Goal: Information Seeking & Learning: Learn about a topic

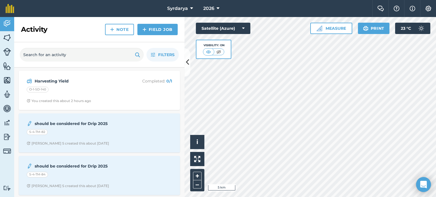
click at [420, 182] on div "Open Intercom Messenger" at bounding box center [423, 184] width 15 height 15
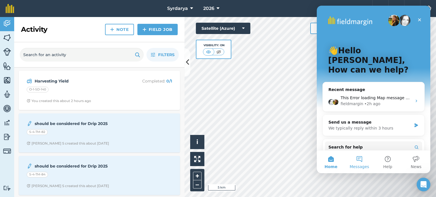
click at [362, 159] on button "Messages" at bounding box center [359, 162] width 28 height 23
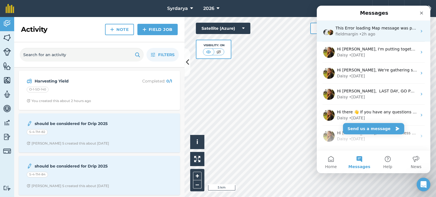
click at [368, 34] on div "• 2h ago" at bounding box center [367, 34] width 16 height 6
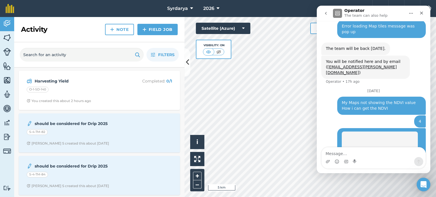
scroll to position [218, 0]
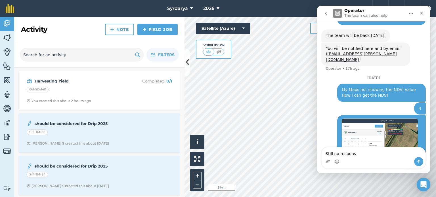
type textarea "Still no response"
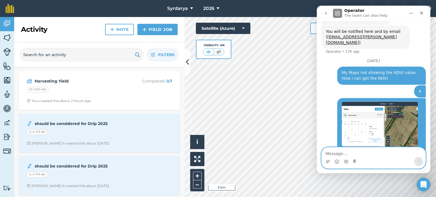
scroll to position [235, 0]
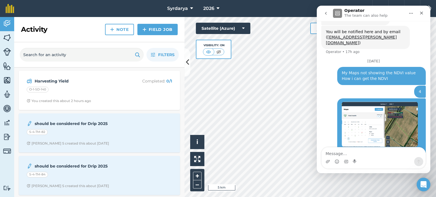
click at [325, 13] on icon "go back" at bounding box center [326, 13] width 2 height 3
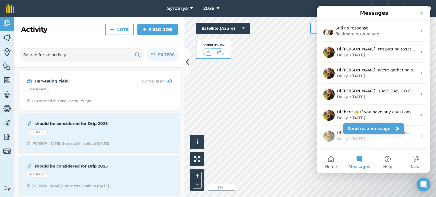
scroll to position [0, 0]
click at [419, 11] on div "Close" at bounding box center [421, 13] width 10 height 10
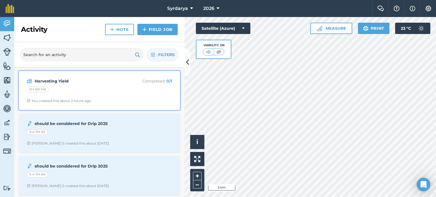
click at [158, 80] on p "Completed : 0 / 1" at bounding box center [149, 81] width 45 height 6
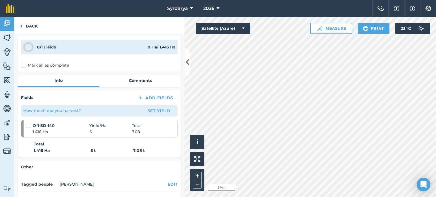
scroll to position [57, 0]
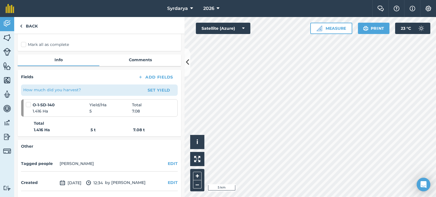
click at [29, 102] on label at bounding box center [29, 102] width 7 height 0
click at [29, 105] on input "checkbox" at bounding box center [28, 104] width 4 height 4
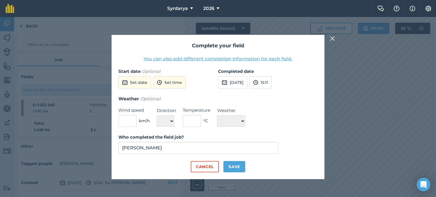
click at [329, 42] on div "Complete your field You can also add different completion information for each …" at bounding box center [218, 107] width 436 height 180
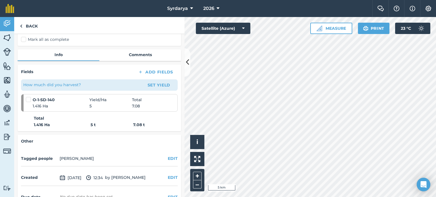
scroll to position [38, 0]
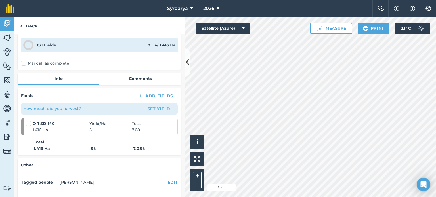
click at [30, 121] on label at bounding box center [29, 121] width 7 height 0
click at [29, 122] on input "checkbox" at bounding box center [28, 123] width 4 height 4
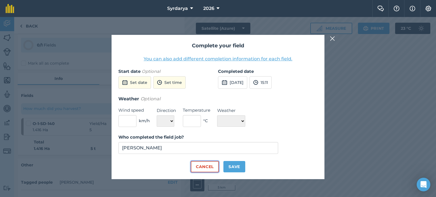
click at [204, 166] on button "Cancel" at bounding box center [205, 166] width 28 height 11
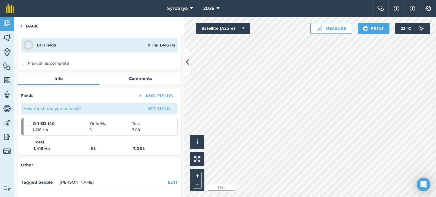
click at [143, 142] on p "Total" at bounding box center [106, 142] width 144 height 6
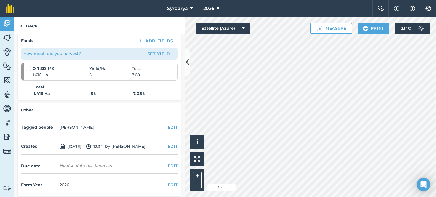
scroll to position [95, 0]
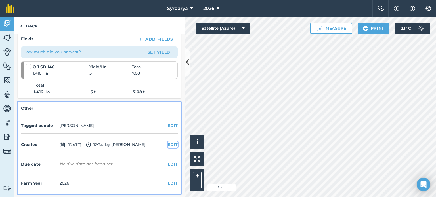
click at [168, 144] on button "EDIT" at bounding box center [173, 145] width 10 height 6
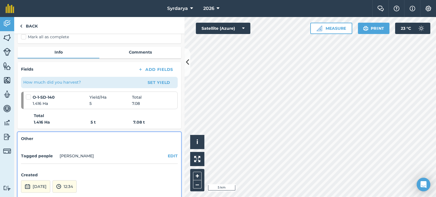
scroll to position [40, 0]
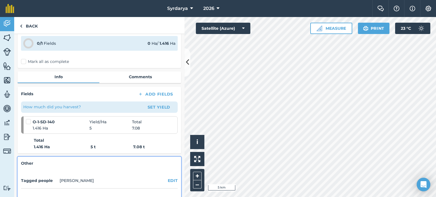
click at [23, 123] on li "O-1-SD-140 Yield / Ha Total 1.416 Ha 5 7.08" at bounding box center [99, 125] width 157 height 18
click at [29, 119] on label at bounding box center [29, 119] width 7 height 0
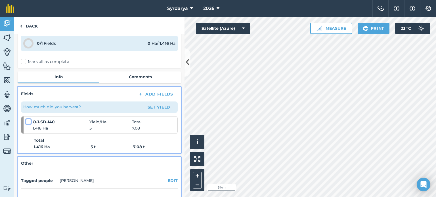
click at [29, 120] on input "checkbox" at bounding box center [28, 121] width 4 height 4
checkbox input "false"
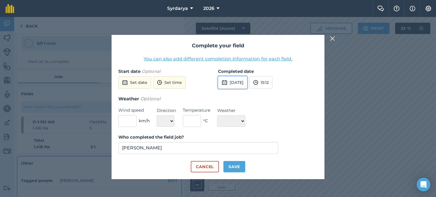
click at [227, 84] on button "3rd Oct 2025" at bounding box center [232, 82] width 29 height 12
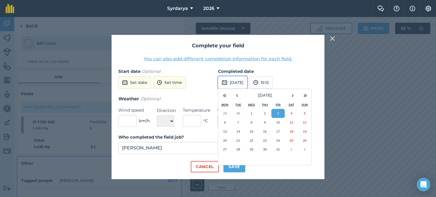
click at [227, 84] on button "3rd Oct 2025" at bounding box center [232, 82] width 29 height 12
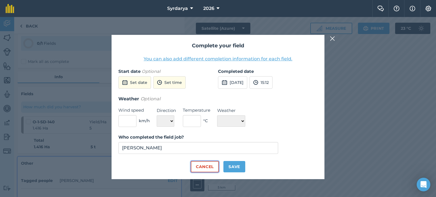
click at [208, 167] on button "Cancel" at bounding box center [205, 166] width 28 height 11
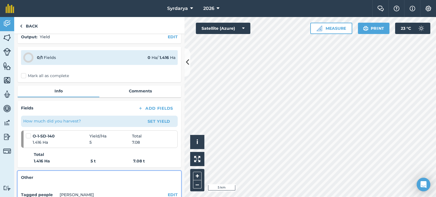
scroll to position [0, 0]
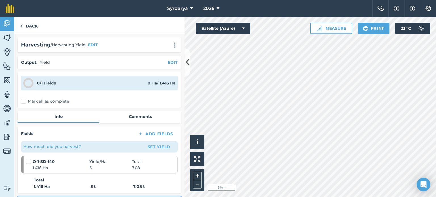
click at [44, 103] on label "Mark all as complete" at bounding box center [45, 101] width 48 height 6
click at [25, 102] on input "Mark all as complete" at bounding box center [23, 100] width 4 height 4
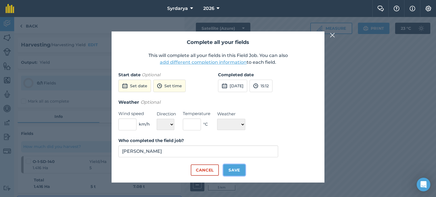
click at [236, 169] on button "Save" at bounding box center [234, 169] width 22 height 11
checkbox input "true"
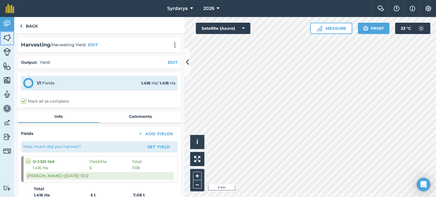
click at [10, 41] on img at bounding box center [7, 37] width 8 height 9
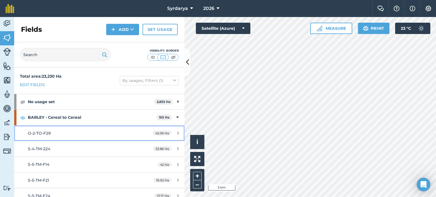
click at [31, 135] on div "O-2-TO-F29" at bounding box center [81, 133] width 107 height 6
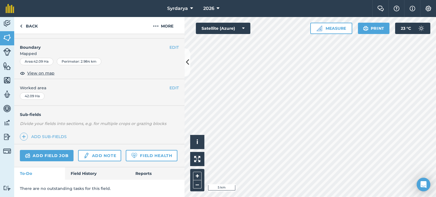
scroll to position [85, 0]
click at [126, 157] on link "Field Health" at bounding box center [151, 155] width 51 height 11
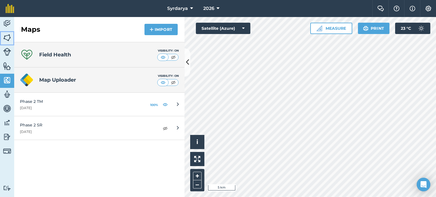
click at [9, 38] on img at bounding box center [7, 37] width 8 height 9
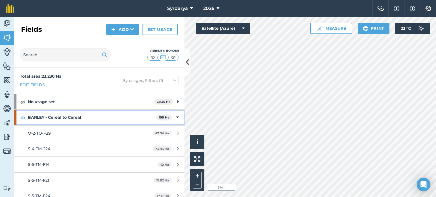
click at [170, 114] on div "BARLEY - Cereal to Cereal 155 Ha" at bounding box center [99, 117] width 170 height 15
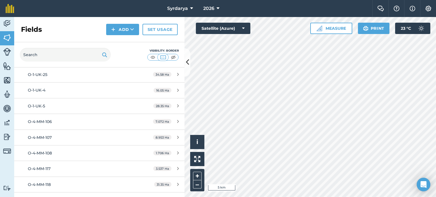
scroll to position [454, 0]
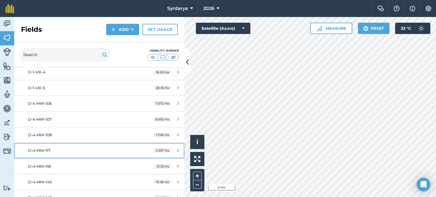
click at [48, 150] on span "O-4-MM-117" at bounding box center [39, 150] width 23 height 5
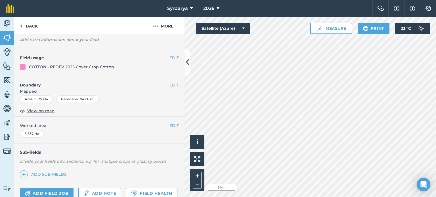
scroll to position [85, 0]
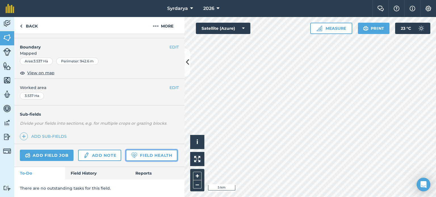
click at [126, 156] on link "Field Health" at bounding box center [151, 155] width 51 height 11
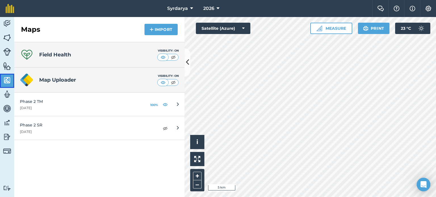
click at [8, 79] on img at bounding box center [7, 80] width 8 height 9
click at [13, 35] on link "Fields" at bounding box center [7, 38] width 14 height 14
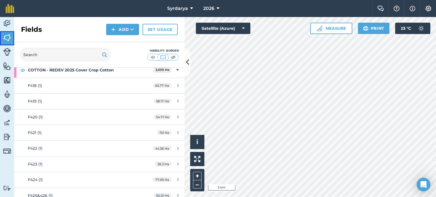
scroll to position [255, 0]
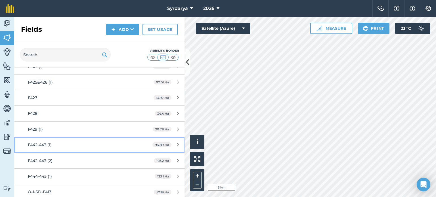
click at [76, 145] on div "F442-443 (1)" at bounding box center [81, 145] width 107 height 6
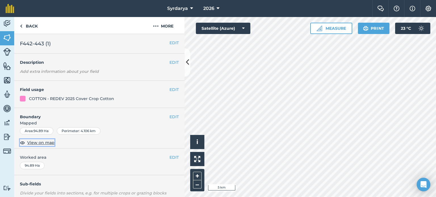
click at [45, 142] on span "View on map" at bounding box center [40, 143] width 27 height 6
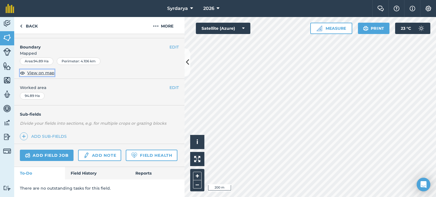
scroll to position [85, 0]
click at [126, 154] on link "Field Health" at bounding box center [151, 155] width 51 height 11
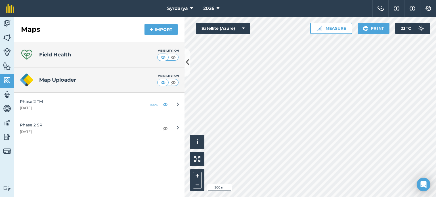
click at [63, 57] on h4 "Field Health" at bounding box center [55, 55] width 32 height 8
click at [26, 55] on icon at bounding box center [27, 55] width 14 height 14
click at [84, 55] on div "Field Health Visibility: On" at bounding box center [99, 54] width 170 height 25
click at [116, 56] on div "Field Health Visibility: On" at bounding box center [99, 54] width 170 height 25
click at [187, 65] on icon at bounding box center [187, 63] width 3 height 10
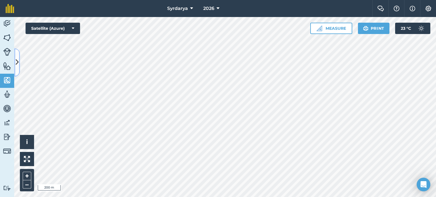
click at [17, 62] on icon at bounding box center [17, 63] width 3 height 10
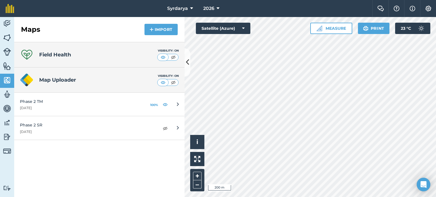
click at [99, 48] on div "Field Health Visibility: On" at bounding box center [99, 54] width 170 height 25
click at [424, 181] on div "Open Intercom Messenger" at bounding box center [423, 184] width 15 height 15
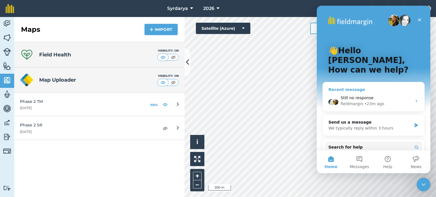
click at [370, 101] on div "• 23m ago" at bounding box center [374, 104] width 20 height 6
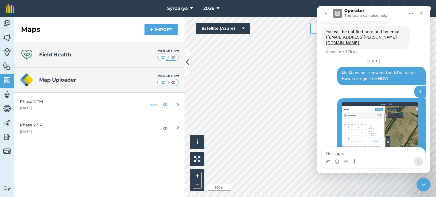
scroll to position [235, 0]
click at [5, 82] on img at bounding box center [7, 80] width 8 height 9
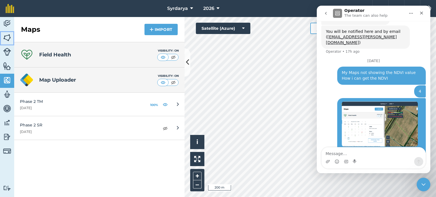
click at [8, 35] on img at bounding box center [7, 37] width 8 height 9
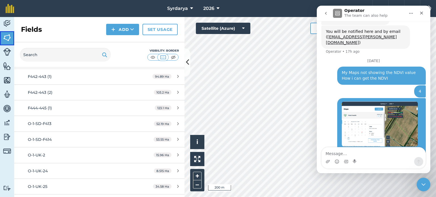
scroll to position [397, 0]
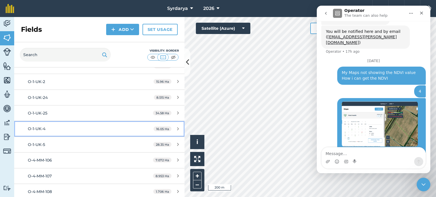
click at [48, 128] on div "O-1-UK-4" at bounding box center [81, 129] width 107 height 6
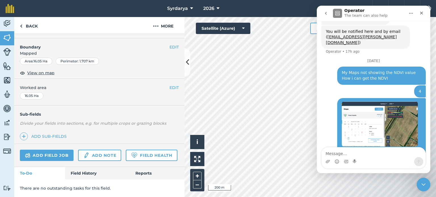
scroll to position [85, 0]
click at [126, 157] on link "Field Health" at bounding box center [151, 155] width 51 height 11
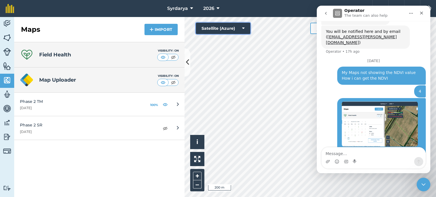
click at [226, 30] on button "Satellite (Azure)" at bounding box center [223, 28] width 54 height 11
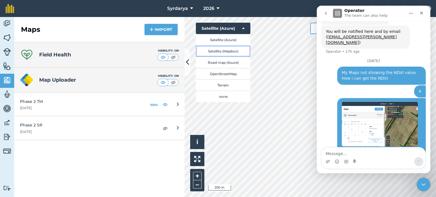
click at [220, 51] on button "Satellite (Mapbox)" at bounding box center [223, 50] width 54 height 11
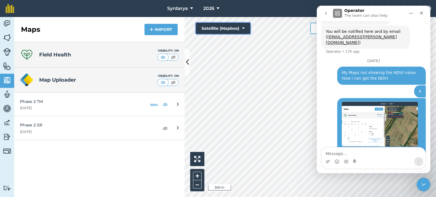
click at [228, 28] on button "Satellite (Mapbox)" at bounding box center [223, 28] width 54 height 11
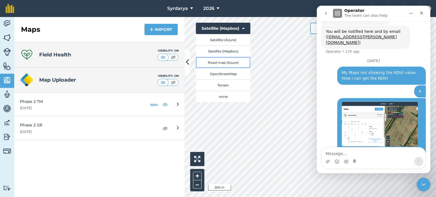
click at [229, 62] on button "Road map (Azure)" at bounding box center [223, 62] width 54 height 11
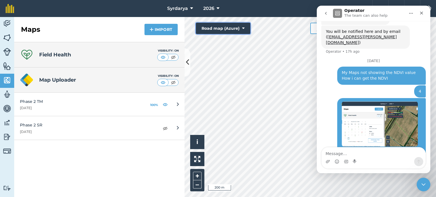
click at [243, 27] on icon at bounding box center [243, 29] width 3 height 6
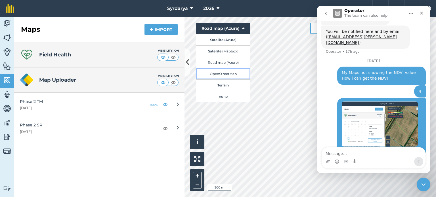
click at [237, 73] on button "OpenStreetMap" at bounding box center [223, 73] width 54 height 11
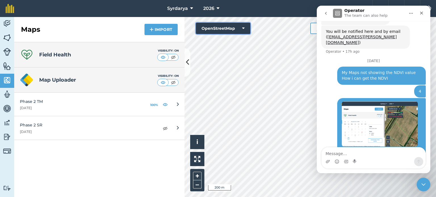
click at [241, 26] on button "OpenStreetMap" at bounding box center [223, 28] width 54 height 11
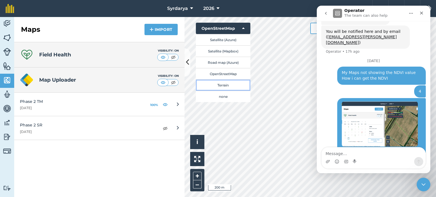
click at [234, 87] on button "Terrain" at bounding box center [223, 84] width 54 height 11
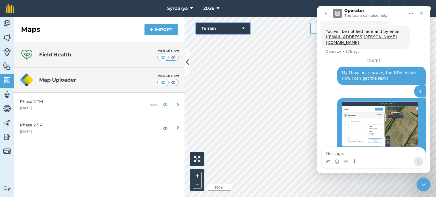
click at [239, 26] on button "Terrain" at bounding box center [223, 28] width 54 height 11
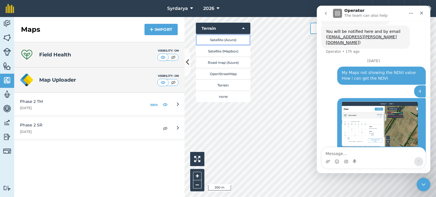
click at [230, 41] on button "Satellite (Azure)" at bounding box center [223, 39] width 54 height 11
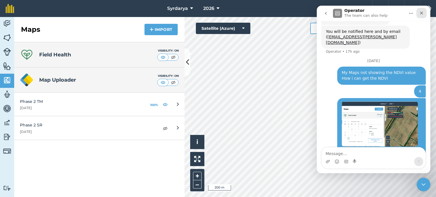
click at [420, 12] on icon "Close" at bounding box center [421, 13] width 5 height 5
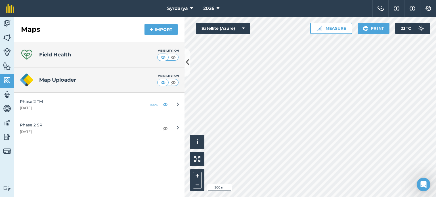
scroll to position [235, 0]
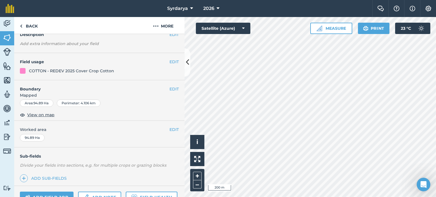
scroll to position [28, 0]
click at [41, 113] on span "View on map" at bounding box center [40, 114] width 27 height 6
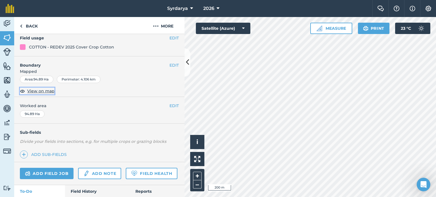
scroll to position [85, 0]
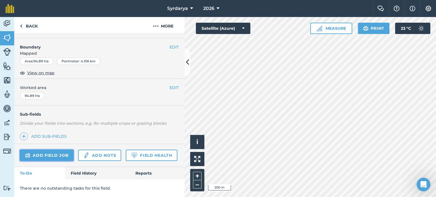
click at [57, 150] on link "Add field job" at bounding box center [47, 155] width 54 height 11
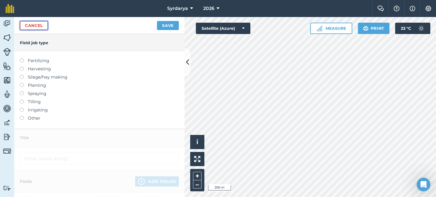
click at [31, 26] on link "Cancel" at bounding box center [34, 25] width 28 height 9
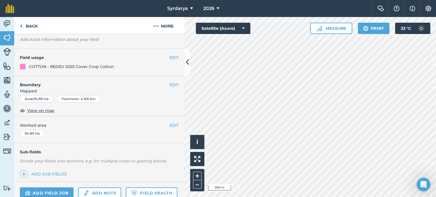
scroll to position [85, 0]
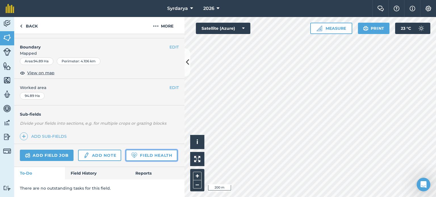
click at [126, 156] on link "Field Health" at bounding box center [151, 155] width 51 height 11
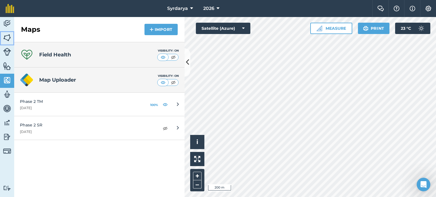
click at [3, 37] on img at bounding box center [7, 37] width 8 height 9
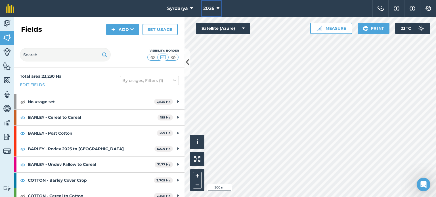
click at [212, 11] on span "2026" at bounding box center [208, 8] width 11 height 7
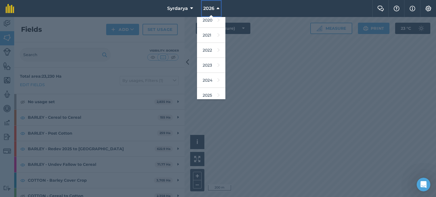
scroll to position [67, 0]
click at [212, 62] on link "2025" at bounding box center [211, 62] width 28 height 15
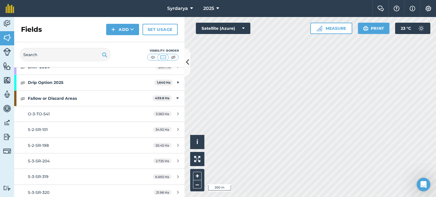
scroll to position [227, 0]
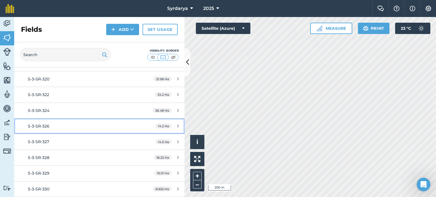
click at [61, 120] on link "S-3-SR-326 14.2 Ha" at bounding box center [99, 126] width 170 height 15
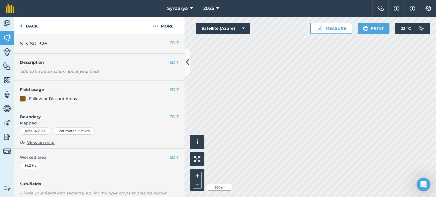
scroll to position [85, 0]
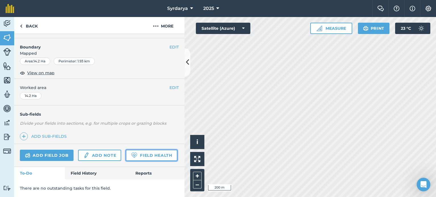
click at [126, 156] on link "Field Health" at bounding box center [151, 155] width 51 height 11
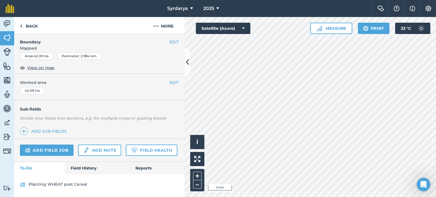
scroll to position [90, 0]
click at [44, 159] on div "Add field job Add note Field Health" at bounding box center [99, 150] width 170 height 23
click at [126, 154] on link "Field Health" at bounding box center [151, 150] width 51 height 11
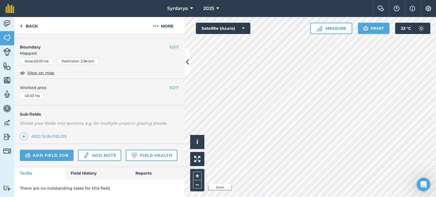
scroll to position [85, 0]
click at [126, 156] on link "Field Health" at bounding box center [151, 155] width 51 height 11
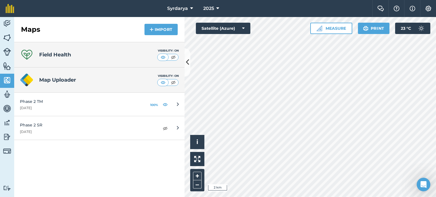
click at [163, 54] on div at bounding box center [162, 57] width 11 height 7
click at [163, 56] on img at bounding box center [162, 57] width 7 height 6
click at [173, 57] on img at bounding box center [173, 57] width 7 height 6
click at [166, 57] on img at bounding box center [162, 57] width 7 height 6
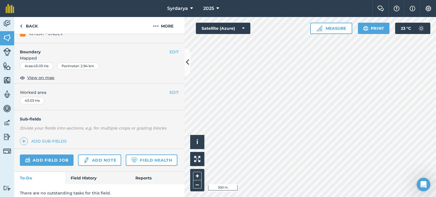
scroll to position [85, 0]
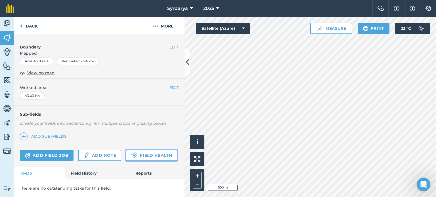
click at [126, 158] on link "Field Health" at bounding box center [151, 155] width 51 height 11
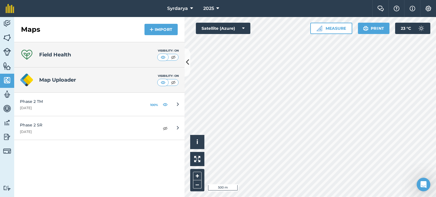
click at [56, 84] on div "Map Uploader Visibility: On" at bounding box center [99, 79] width 170 height 25
click at [56, 81] on h4 "Map Uploader" at bounding box center [98, 80] width 118 height 8
click at [41, 58] on h4 "Field Health" at bounding box center [55, 55] width 32 height 8
click at [31, 54] on icon at bounding box center [27, 55] width 14 height 14
click at [9, 48] on img at bounding box center [7, 52] width 8 height 8
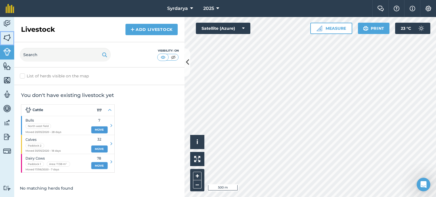
click at [9, 39] on img at bounding box center [7, 37] width 8 height 9
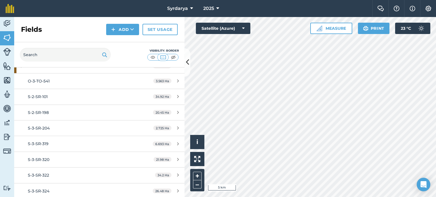
scroll to position [227, 0]
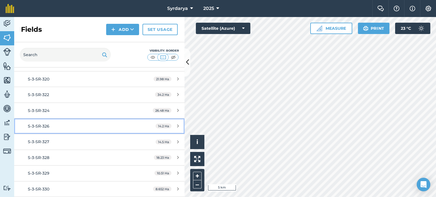
click at [54, 127] on div "S-3-SR-326" at bounding box center [81, 126] width 107 height 6
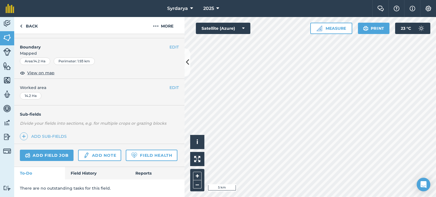
scroll to position [85, 0]
click at [126, 157] on link "Field Health" at bounding box center [151, 155] width 51 height 11
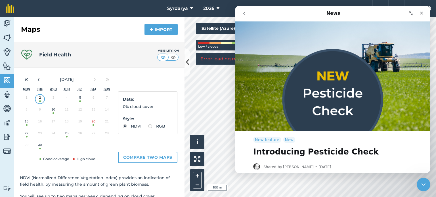
scroll to position [226, 0]
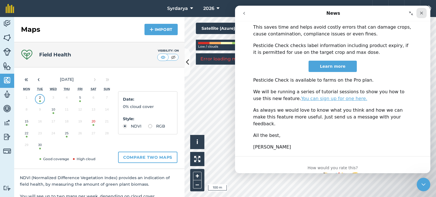
click at [420, 12] on icon "Close" at bounding box center [421, 13] width 5 height 5
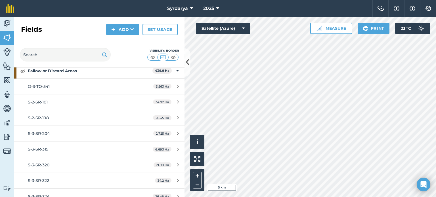
scroll to position [142, 0]
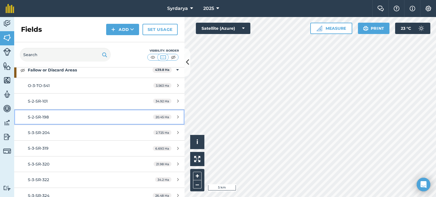
click at [62, 118] on div "S-2-SR-198" at bounding box center [81, 117] width 107 height 6
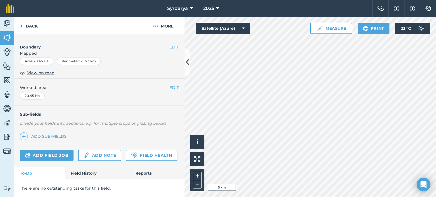
scroll to position [85, 0]
click at [126, 155] on link "Field Health" at bounding box center [151, 155] width 51 height 11
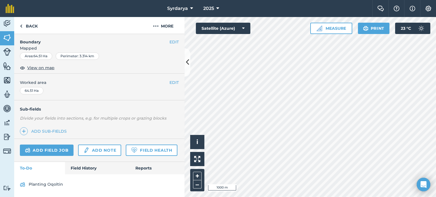
scroll to position [90, 0]
click at [126, 152] on link "Field Health" at bounding box center [151, 150] width 51 height 11
click at [83, 163] on link "Field History" at bounding box center [97, 168] width 64 height 12
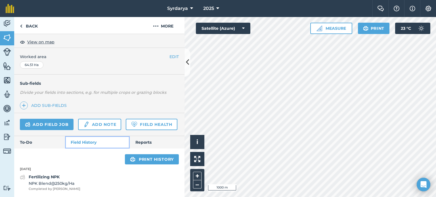
scroll to position [116, 0]
click at [135, 142] on link "Reports" at bounding box center [157, 142] width 55 height 12
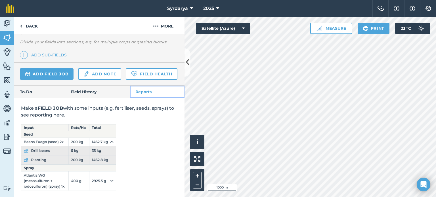
scroll to position [166, 0]
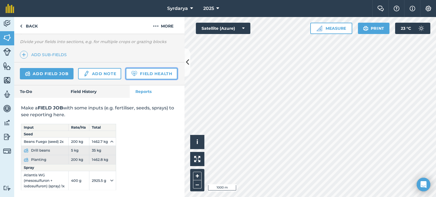
click at [126, 75] on link "Field Health" at bounding box center [151, 73] width 51 height 11
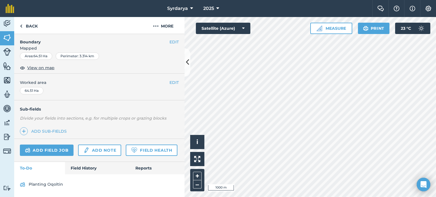
scroll to position [90, 0]
click at [126, 150] on link "Field Health" at bounding box center [151, 150] width 51 height 11
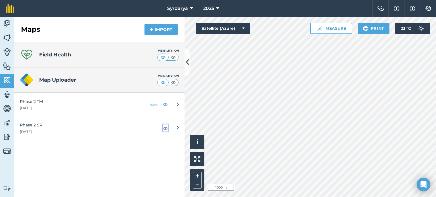
click at [164, 129] on img at bounding box center [165, 128] width 5 height 7
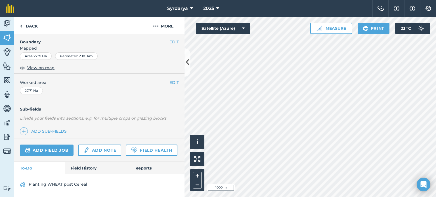
scroll to position [90, 0]
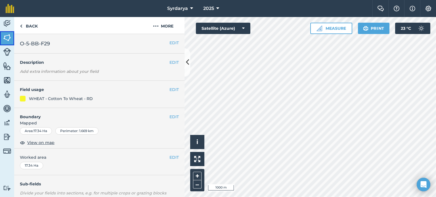
click at [9, 37] on img at bounding box center [7, 37] width 8 height 9
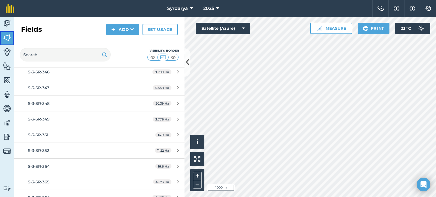
scroll to position [482, 0]
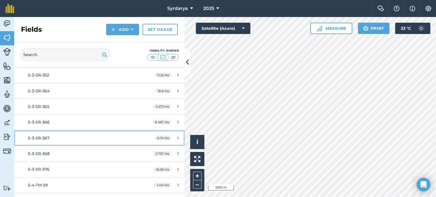
click at [39, 135] on div "S-3-SR-367" at bounding box center [81, 138] width 107 height 6
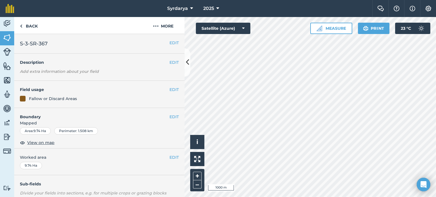
scroll to position [85, 0]
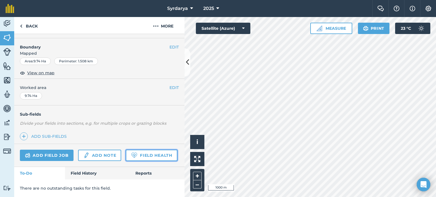
click at [126, 159] on link "Field Health" at bounding box center [151, 155] width 51 height 11
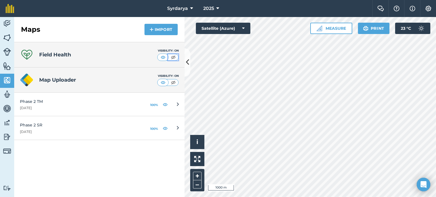
click at [172, 56] on img at bounding box center [173, 57] width 7 height 6
click at [162, 58] on img at bounding box center [162, 57] width 7 height 6
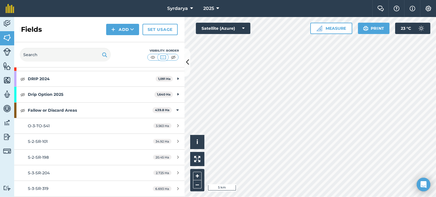
scroll to position [95, 0]
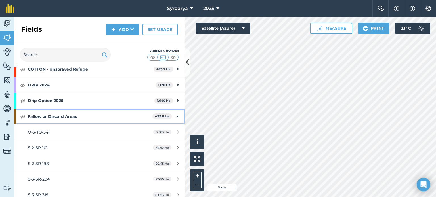
click at [176, 114] on icon at bounding box center [177, 116] width 3 height 6
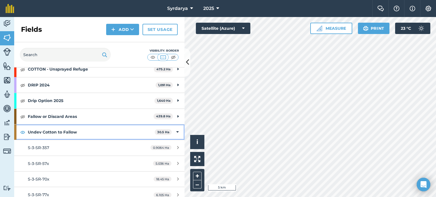
click at [171, 132] on div "Undev Cotton to Fallow 30.5 Ha" at bounding box center [99, 132] width 170 height 15
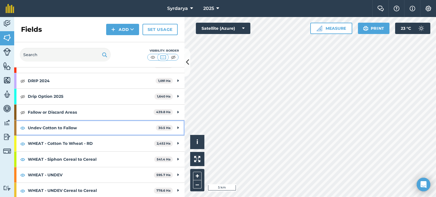
scroll to position [100, 0]
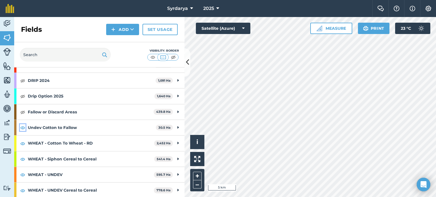
click at [22, 128] on img at bounding box center [22, 127] width 5 height 7
click at [23, 142] on img at bounding box center [22, 143] width 5 height 7
click at [23, 158] on img at bounding box center [22, 159] width 5 height 7
click at [23, 174] on img at bounding box center [22, 174] width 5 height 7
click at [23, 191] on img at bounding box center [22, 190] width 5 height 7
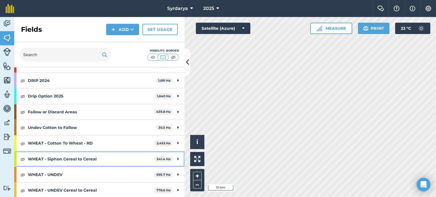
click at [37, 157] on strong "WHEAT - Siphon Cereal to Cereal" at bounding box center [91, 158] width 126 height 15
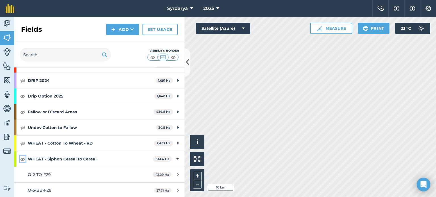
click at [22, 157] on img at bounding box center [22, 159] width 5 height 7
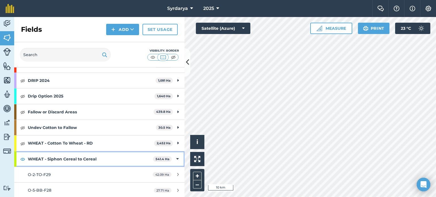
click at [16, 158] on div at bounding box center [15, 158] width 2 height 15
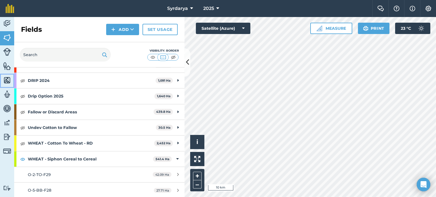
click at [6, 80] on img at bounding box center [7, 80] width 8 height 9
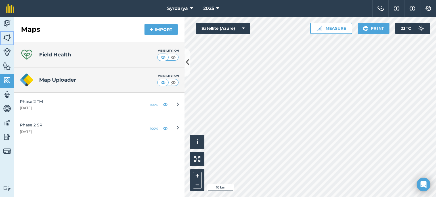
click at [6, 39] on img at bounding box center [7, 37] width 8 height 9
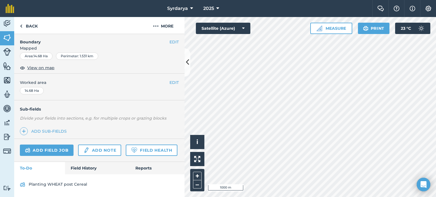
scroll to position [90, 0]
click at [126, 148] on link "Field Health" at bounding box center [151, 150] width 51 height 11
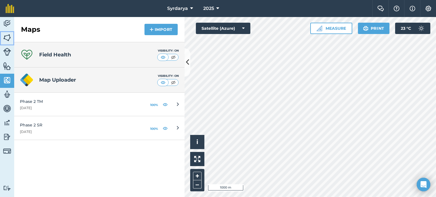
click at [4, 35] on img at bounding box center [7, 37] width 8 height 9
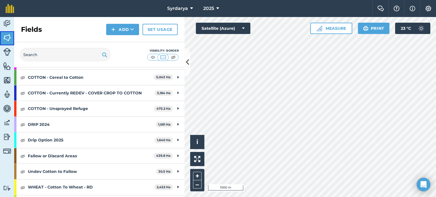
scroll to position [57, 0]
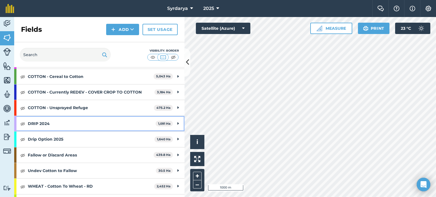
click at [56, 123] on strong "DRIP 2024" at bounding box center [92, 123] width 128 height 15
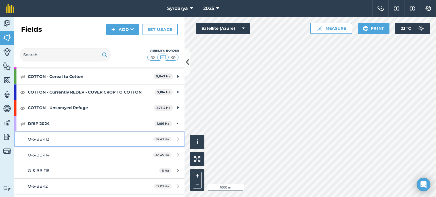
click at [48, 138] on span "O-5-BB-112" at bounding box center [38, 139] width 21 height 5
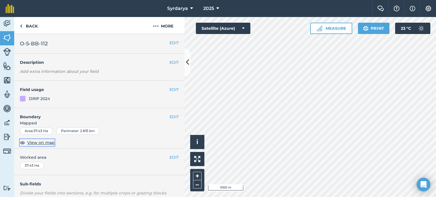
click at [41, 143] on span "View on map" at bounding box center [40, 143] width 27 height 6
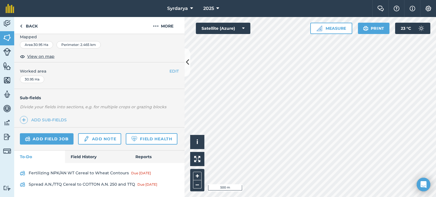
scroll to position [101, 0]
click at [126, 140] on link "Field Health" at bounding box center [151, 138] width 51 height 11
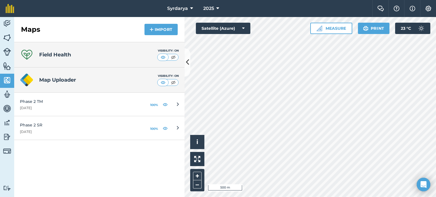
click at [83, 57] on div "Field Health Visibility: On" at bounding box center [99, 54] width 170 height 25
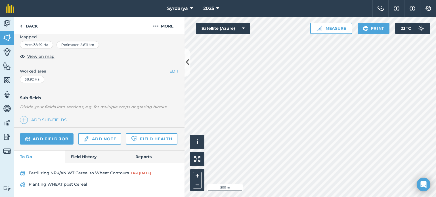
scroll to position [101, 0]
click at [5, 85] on link "Maps" at bounding box center [7, 81] width 14 height 14
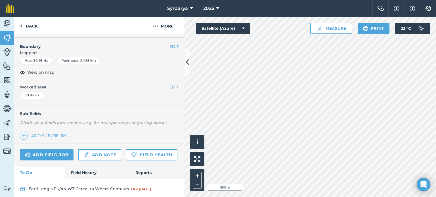
scroll to position [85, 0]
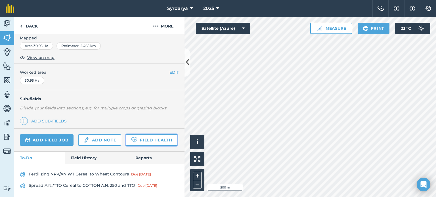
click at [126, 146] on link "Field Health" at bounding box center [151, 139] width 51 height 11
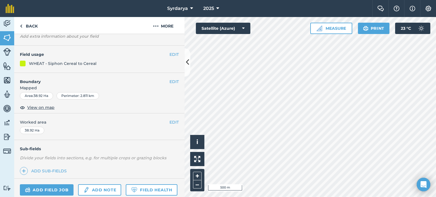
scroll to position [57, 0]
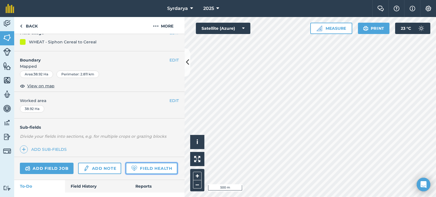
click at [126, 174] on link "Field Health" at bounding box center [151, 168] width 51 height 11
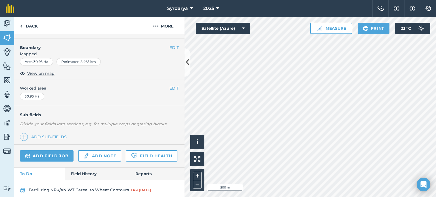
scroll to position [85, 0]
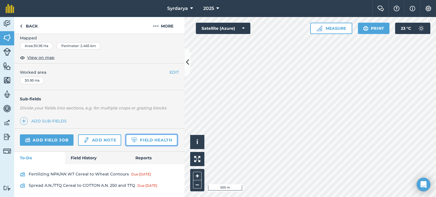
click at [126, 146] on link "Field Health" at bounding box center [151, 139] width 51 height 11
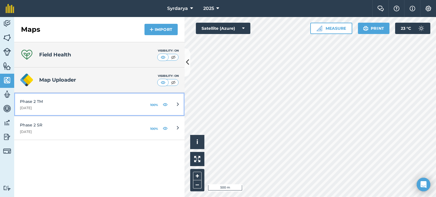
click at [133, 105] on div "Phase 2 TM [DATE]" at bounding box center [80, 104] width 120 height 12
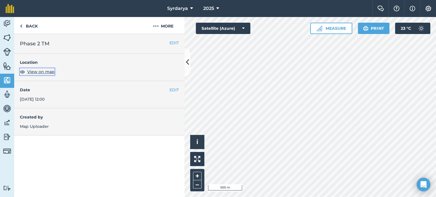
click at [34, 71] on span "View on map" at bounding box center [40, 72] width 27 height 6
click at [36, 72] on span "View on map" at bounding box center [40, 72] width 27 height 6
click at [25, 26] on link "Back" at bounding box center [28, 25] width 29 height 17
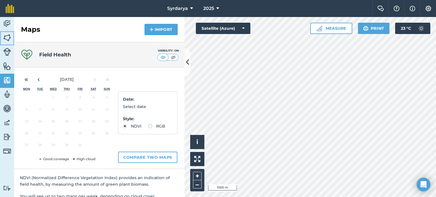
click at [8, 34] on img at bounding box center [7, 37] width 8 height 9
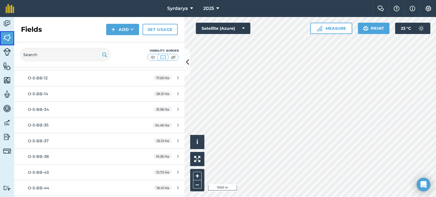
scroll to position [170, 0]
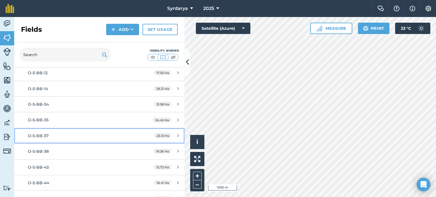
click at [52, 128] on link "O-5-BB-37 25.13 Ha" at bounding box center [99, 135] width 170 height 15
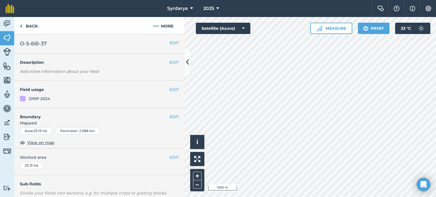
scroll to position [85, 0]
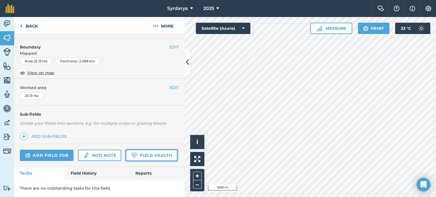
click at [126, 157] on link "Field Health" at bounding box center [151, 155] width 51 height 11
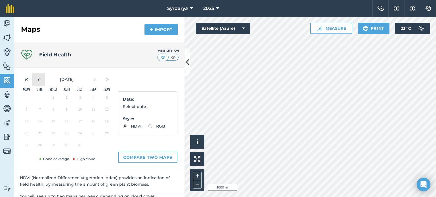
click at [39, 81] on button "‹" at bounding box center [38, 79] width 12 height 12
click at [64, 136] on button "25" at bounding box center [66, 135] width 13 height 12
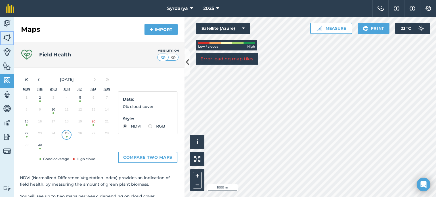
click at [8, 37] on img at bounding box center [7, 37] width 8 height 9
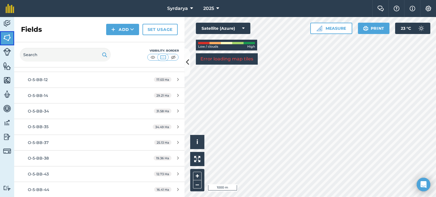
scroll to position [170, 0]
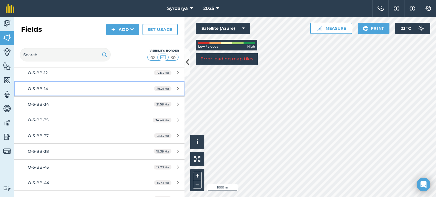
click at [44, 88] on span "O-5-BB-14" at bounding box center [38, 88] width 20 height 5
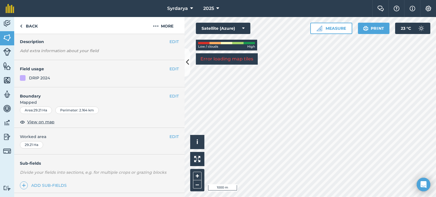
scroll to position [85, 0]
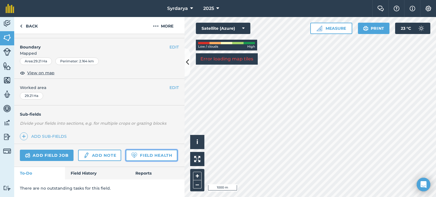
click at [126, 157] on link "Field Health" at bounding box center [151, 155] width 51 height 11
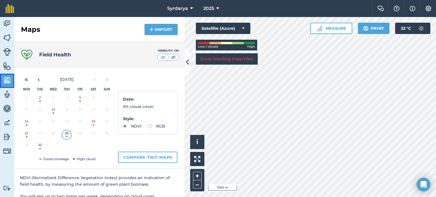
click at [9, 82] on img at bounding box center [7, 80] width 8 height 9
click at [8, 36] on img at bounding box center [7, 37] width 8 height 9
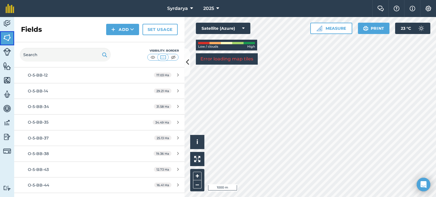
scroll to position [85, 0]
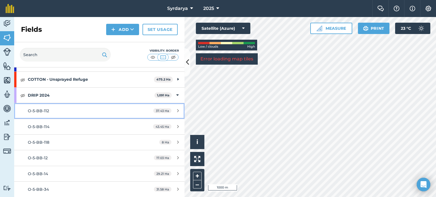
click at [46, 111] on span "O-5-BB-112" at bounding box center [38, 110] width 21 height 5
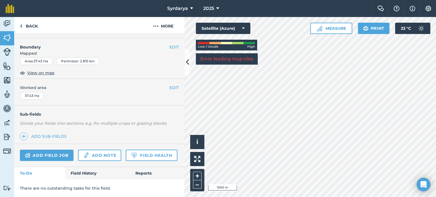
scroll to position [85, 0]
click at [126, 155] on link "Field Health" at bounding box center [151, 155] width 51 height 11
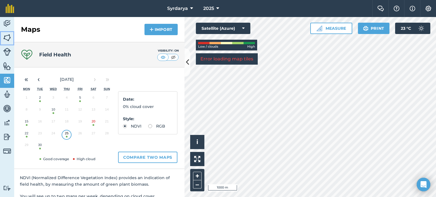
click at [10, 33] on img at bounding box center [7, 37] width 8 height 9
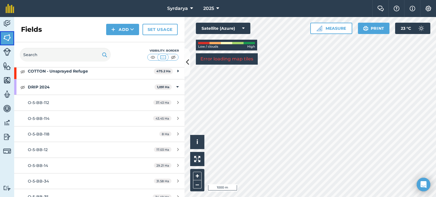
scroll to position [113, 0]
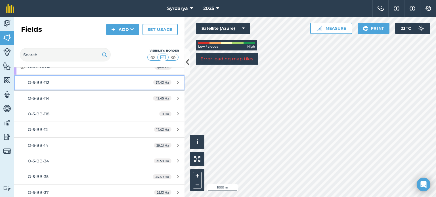
click at [56, 83] on div "O-5-BB-112" at bounding box center [81, 82] width 107 height 6
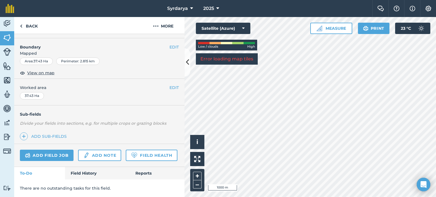
scroll to position [85, 0]
click at [100, 150] on link "Add note" at bounding box center [99, 155] width 43 height 11
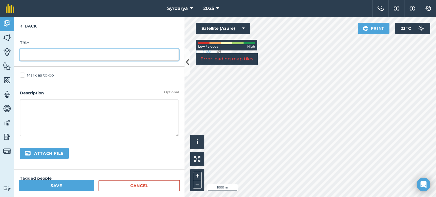
click at [39, 55] on input "text" at bounding box center [99, 55] width 159 height 12
type input "History"
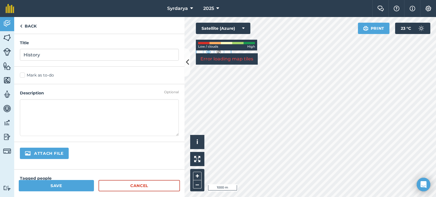
click at [26, 111] on textarea at bounding box center [99, 117] width 159 height 37
type textarea "Crop 2024 - DRip Yield-3 MT No Of Irrigation-10 Crop 2025-Drip No of Irrigation…"
click at [50, 156] on input "file" at bounding box center [63, 154] width 87 height 12
type input "C:\fakepath\photo_2025-10-03_15-23-02.jpg"
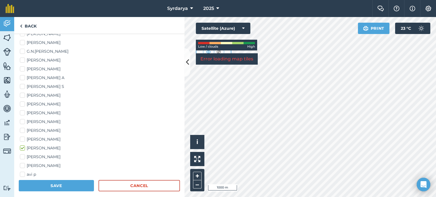
scroll to position [170, 0]
click at [77, 189] on button "Save" at bounding box center [56, 185] width 75 height 11
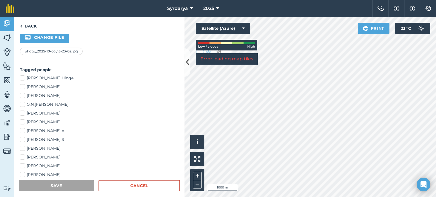
scroll to position [113, 0]
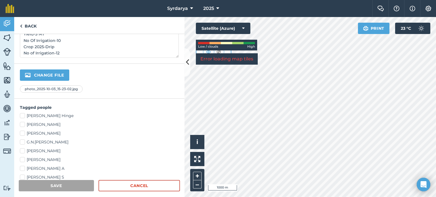
scroll to position [59, 0]
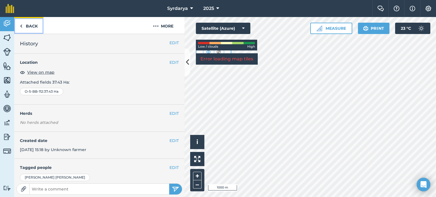
click at [23, 27] on link "Back" at bounding box center [28, 25] width 29 height 17
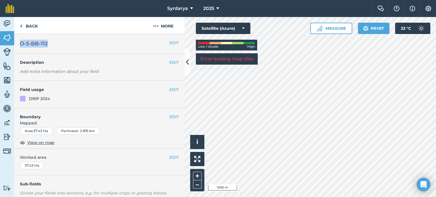
drag, startPoint x: 20, startPoint y: 43, endPoint x: 47, endPoint y: 45, distance: 27.0
click at [47, 45] on span "O-5-BB-112" at bounding box center [34, 44] width 28 height 8
copy span "O-5-BB-112"
click at [9, 41] on img at bounding box center [7, 37] width 8 height 9
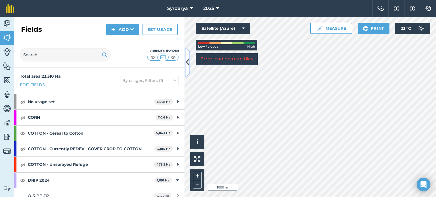
click at [189, 60] on icon at bounding box center [187, 63] width 3 height 10
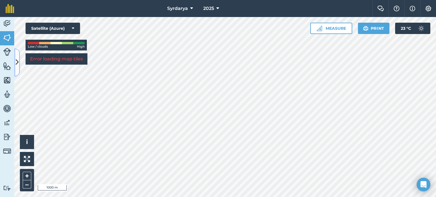
click at [16, 66] on icon at bounding box center [17, 63] width 3 height 10
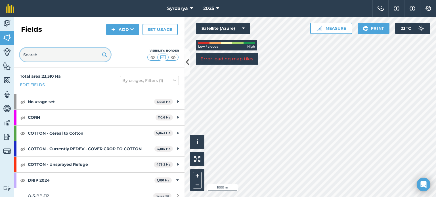
click at [58, 53] on input "text" at bounding box center [65, 55] width 91 height 14
paste input "O-5-BB-112"
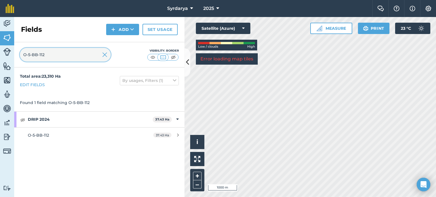
type input "O-5-BB-112"
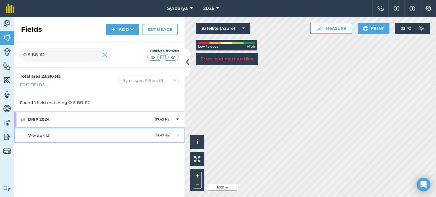
click at [45, 136] on span "O-5-BB-112" at bounding box center [38, 135] width 21 height 5
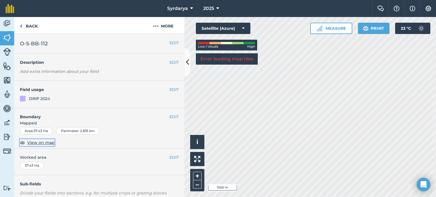
click at [43, 143] on span "View on map" at bounding box center [40, 143] width 27 height 6
click at [424, 182] on icon "Open Intercom Messenger" at bounding box center [423, 184] width 7 height 7
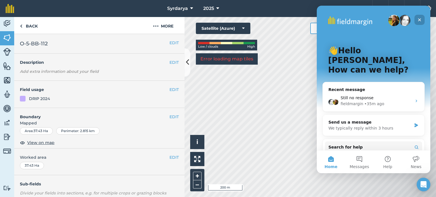
click at [420, 19] on icon "Close" at bounding box center [419, 20] width 5 height 5
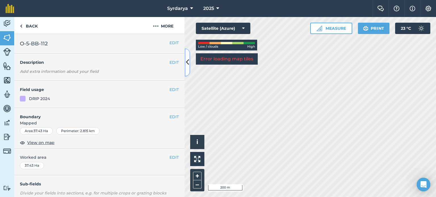
click at [188, 64] on icon at bounding box center [187, 63] width 3 height 10
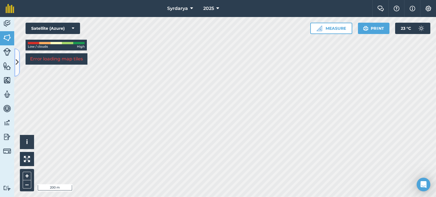
click at [20, 62] on button at bounding box center [17, 62] width 6 height 28
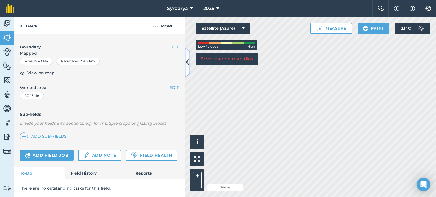
scroll to position [85, 0]
click at [88, 174] on link "Field History" at bounding box center [97, 173] width 64 height 12
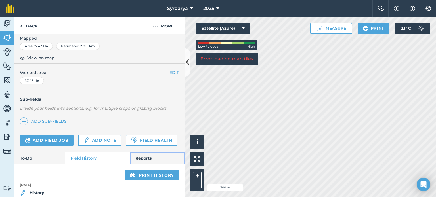
click at [155, 164] on link "Reports" at bounding box center [157, 158] width 55 height 12
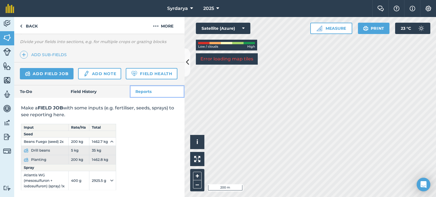
scroll to position [166, 0]
click at [29, 92] on link "To-Do" at bounding box center [39, 91] width 51 height 12
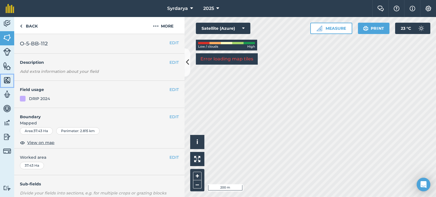
click at [12, 85] on link "Maps" at bounding box center [7, 81] width 14 height 14
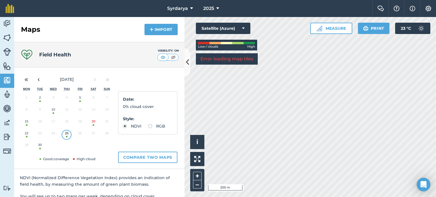
click at [27, 134] on button "22" at bounding box center [26, 135] width 13 height 12
click at [140, 152] on button "Compare two maps" at bounding box center [147, 157] width 59 height 11
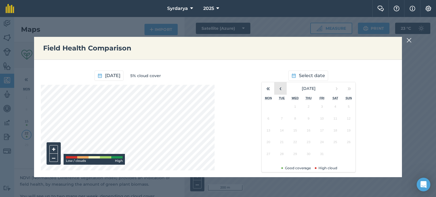
click at [284, 88] on button "‹" at bounding box center [280, 88] width 12 height 12
click at [296, 122] on button "10" at bounding box center [294, 120] width 13 height 12
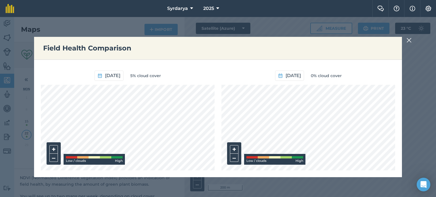
click at [407, 40] on img at bounding box center [408, 40] width 5 height 7
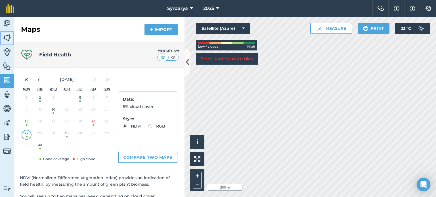
click at [7, 38] on img at bounding box center [7, 37] width 8 height 9
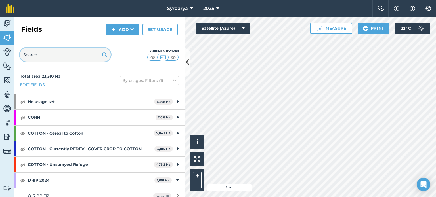
click at [44, 59] on input "text" at bounding box center [65, 55] width 91 height 14
paste input "O-5-BB-112"
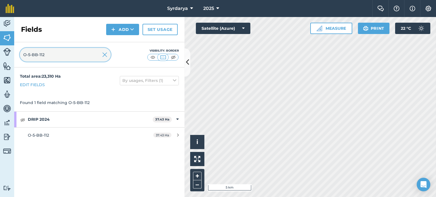
type input "O-5-BB-112"
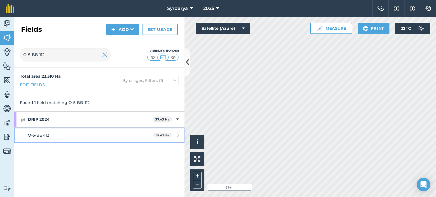
click at [49, 136] on div "O-5-BB-112" at bounding box center [81, 135] width 107 height 6
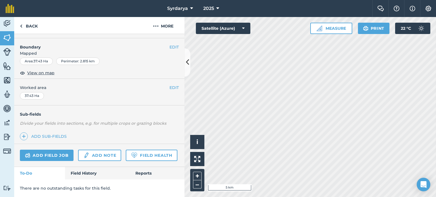
scroll to position [85, 0]
click at [99, 178] on link "Field History" at bounding box center [97, 173] width 64 height 12
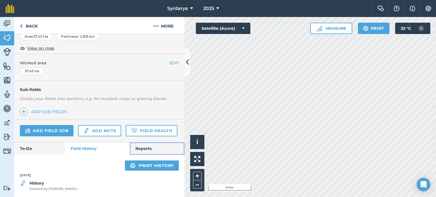
click at [138, 146] on link "Reports" at bounding box center [157, 148] width 55 height 12
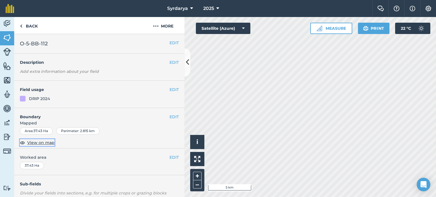
click at [39, 142] on span "View on map" at bounding box center [40, 143] width 27 height 6
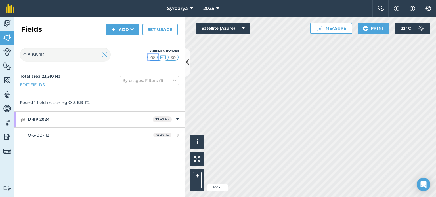
click at [152, 56] on img at bounding box center [152, 57] width 7 height 6
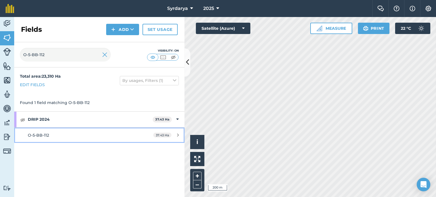
click at [45, 133] on span "O-5-BB-112" at bounding box center [38, 135] width 21 height 5
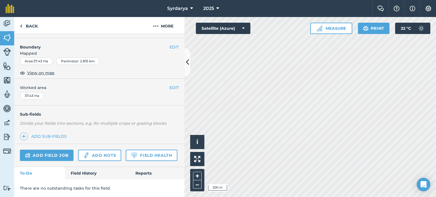
scroll to position [85, 0]
click at [100, 150] on link "Add note" at bounding box center [99, 155] width 43 height 11
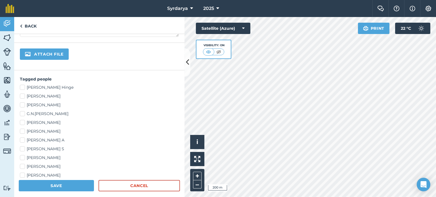
scroll to position [85, 0]
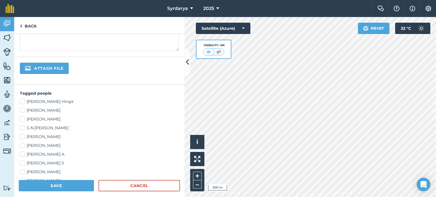
click at [43, 69] on input "file" at bounding box center [63, 69] width 87 height 12
type input "C:\fakepath\photo_2025-10-03_15-23-02.jpg"
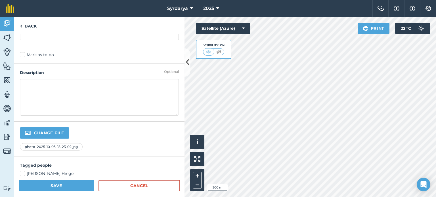
scroll to position [0, 0]
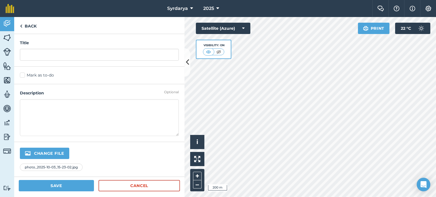
click at [32, 108] on textarea at bounding box center [99, 117] width 159 height 37
type textarea "Crop-2024-Drip 1 Yield-4 MT No of Irrigation-10"
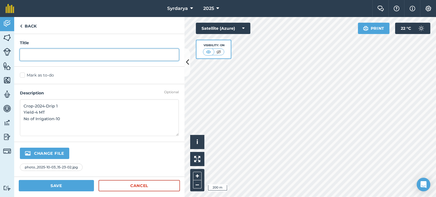
click at [36, 53] on input "text" at bounding box center [99, 55] width 159 height 12
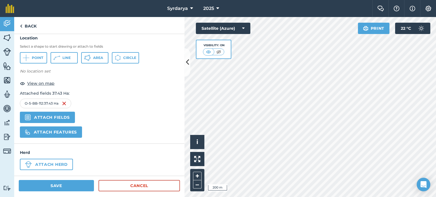
scroll to position [250, 0]
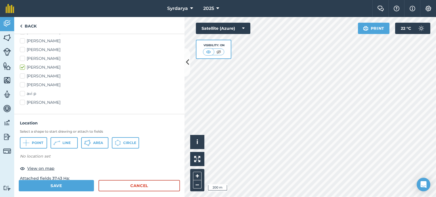
type input "History"
click at [49, 185] on button "Save" at bounding box center [56, 185] width 75 height 11
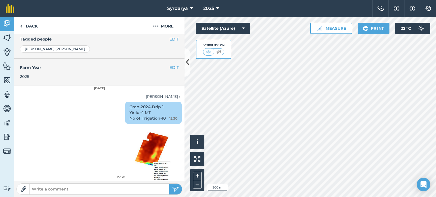
scroll to position [129, 0]
click at [168, 94] on div "[PERSON_NAME] r" at bounding box center [99, 96] width 162 height 6
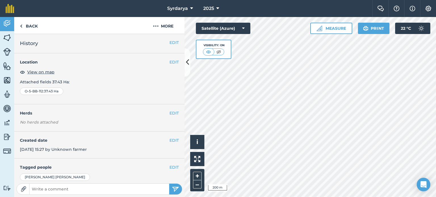
scroll to position [0, 0]
click at [187, 62] on icon at bounding box center [187, 63] width 3 height 10
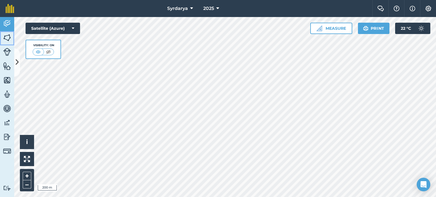
click at [10, 39] on img at bounding box center [7, 37] width 8 height 9
click at [10, 38] on img at bounding box center [7, 37] width 8 height 9
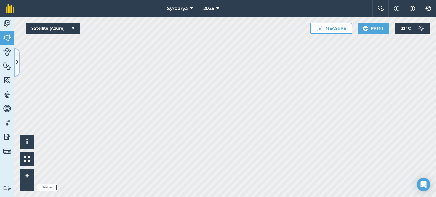
click at [18, 57] on button at bounding box center [17, 62] width 6 height 28
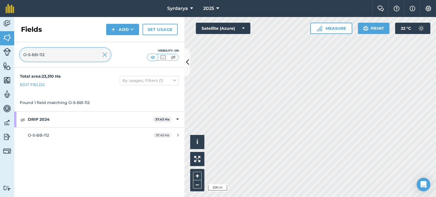
drag, startPoint x: 52, startPoint y: 54, endPoint x: 0, endPoint y: 42, distance: 53.2
click at [0, 42] on div "Activity Fields Livestock Features Maps Team Vehicles Data Reporting Billing Tu…" at bounding box center [218, 107] width 436 height 180
click at [160, 57] on img at bounding box center [162, 57] width 7 height 6
click at [149, 56] on img at bounding box center [152, 57] width 7 height 6
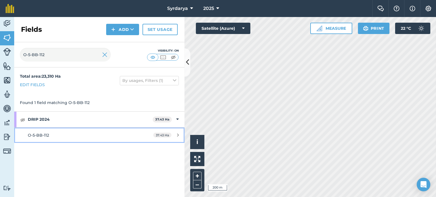
click at [43, 135] on span "O-5-BB-112" at bounding box center [38, 135] width 21 height 5
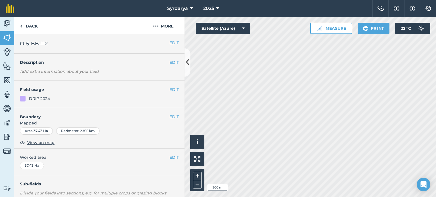
click at [37, 46] on span "O-5-BB-112" at bounding box center [34, 44] width 28 height 8
click at [5, 35] on img at bounding box center [7, 37] width 8 height 9
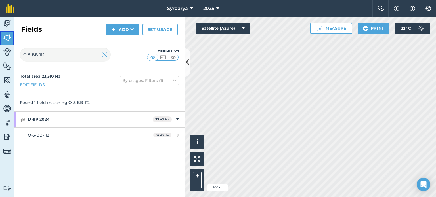
click at [9, 38] on img at bounding box center [7, 37] width 8 height 9
click at [103, 56] on img at bounding box center [104, 54] width 5 height 7
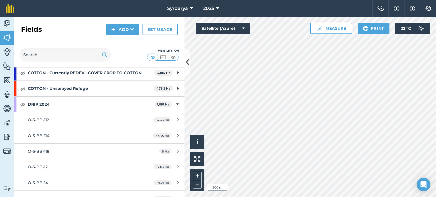
scroll to position [85, 0]
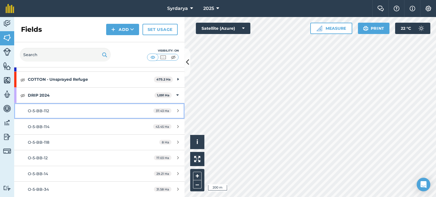
click at [47, 108] on span "O-5-BB-112" at bounding box center [38, 110] width 21 height 5
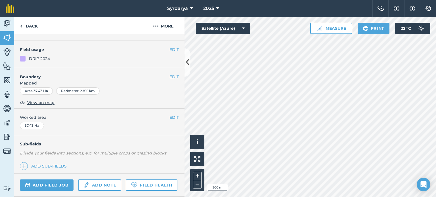
scroll to position [85, 0]
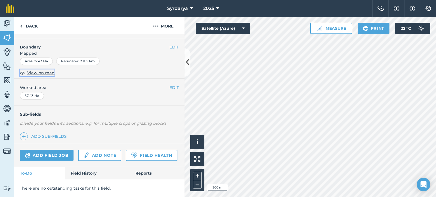
click at [45, 70] on span "View on map" at bounding box center [40, 73] width 27 height 6
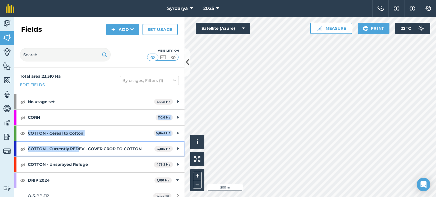
drag, startPoint x: 83, startPoint y: 131, endPoint x: 85, endPoint y: 120, distance: 11.4
click at [85, 120] on div "Total area : 23,310 Ha Edit fields By usages, Filters (1) No usage set 6,928 Ha…" at bounding box center [99, 132] width 170 height 130
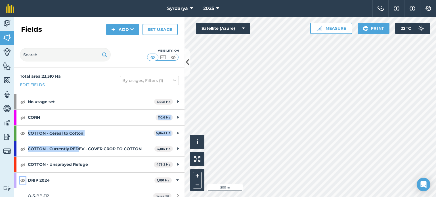
click at [23, 178] on img at bounding box center [22, 180] width 5 height 7
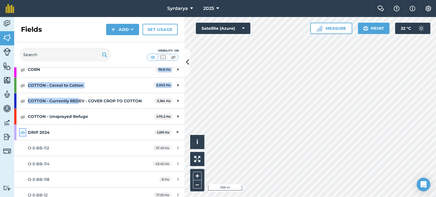
scroll to position [57, 0]
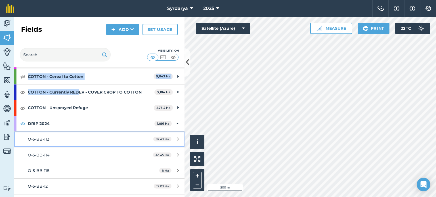
click at [53, 139] on div "O-5-BB-112" at bounding box center [81, 139] width 107 height 6
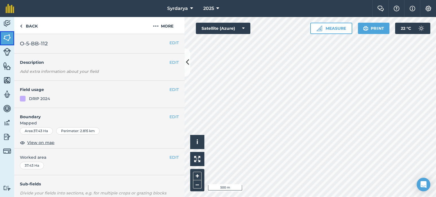
click at [9, 39] on img at bounding box center [7, 37] width 8 height 9
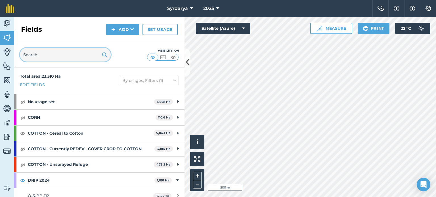
click at [83, 50] on input "text" at bounding box center [65, 55] width 91 height 14
paste input "O-5-BB-112"
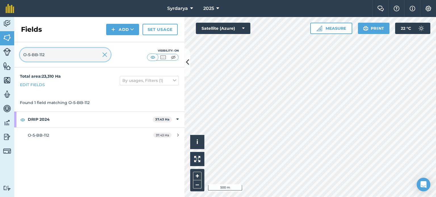
type input "O-5-BB-112"
click at [163, 58] on img at bounding box center [162, 57] width 7 height 6
click at [149, 57] on img at bounding box center [152, 57] width 7 height 6
click at [162, 58] on img at bounding box center [162, 57] width 7 height 6
click at [175, 57] on img at bounding box center [173, 57] width 7 height 6
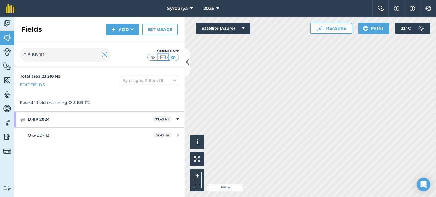
click at [168, 59] on div at bounding box center [162, 57] width 31 height 7
click at [155, 57] on img at bounding box center [152, 57] width 7 height 6
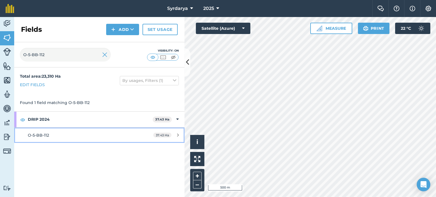
click at [48, 131] on link "O-5-BB-112 37.43 Ha" at bounding box center [99, 135] width 170 height 15
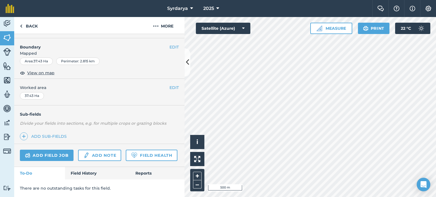
scroll to position [85, 0]
click at [110, 150] on link "Add note" at bounding box center [99, 155] width 43 height 11
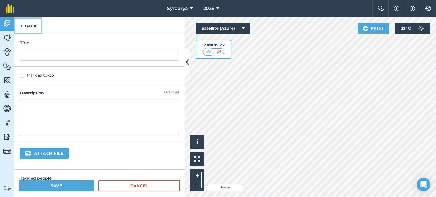
click at [22, 26] on img at bounding box center [21, 26] width 3 height 7
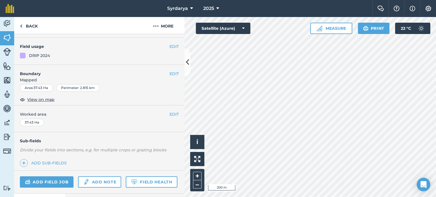
scroll to position [85, 0]
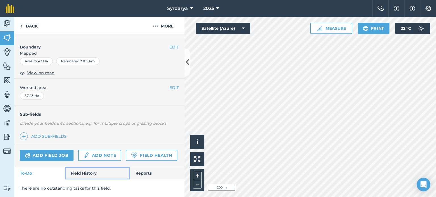
click at [91, 177] on link "Field History" at bounding box center [97, 173] width 64 height 12
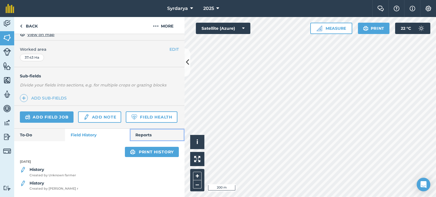
click at [140, 139] on link "Reports" at bounding box center [157, 135] width 55 height 12
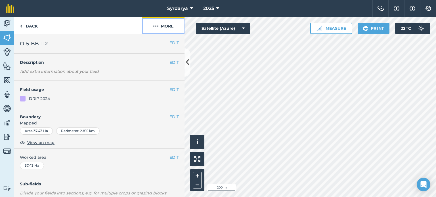
click at [166, 29] on button "More" at bounding box center [163, 25] width 43 height 17
click at [39, 41] on span "O-5-BB-112" at bounding box center [34, 44] width 28 height 8
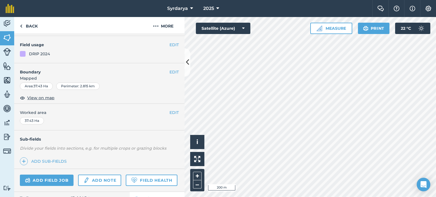
scroll to position [57, 0]
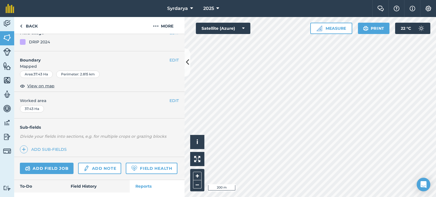
click at [51, 180] on div "Add field job Add note Field Health" at bounding box center [99, 168] width 170 height 23
click at [126, 174] on link "Field Health" at bounding box center [151, 168] width 51 height 11
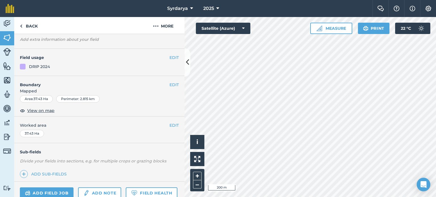
scroll to position [85, 0]
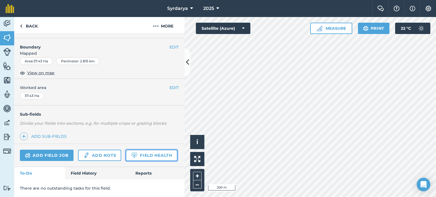
click at [126, 154] on link "Field Health" at bounding box center [151, 155] width 51 height 11
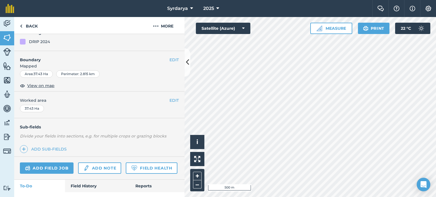
scroll to position [56, 0]
click at [43, 87] on span "View on map" at bounding box center [40, 86] width 27 height 6
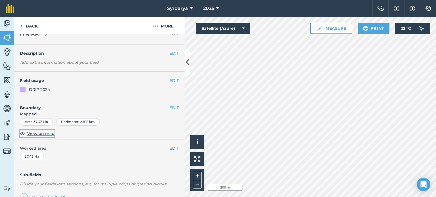
scroll to position [0, 0]
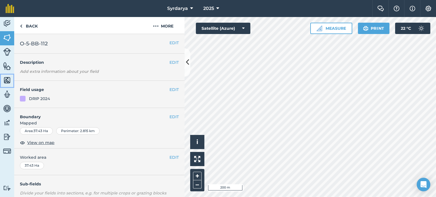
click at [7, 80] on img at bounding box center [7, 80] width 8 height 9
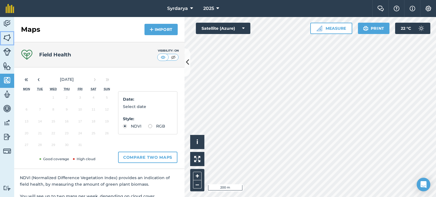
click at [8, 34] on img at bounding box center [7, 37] width 8 height 9
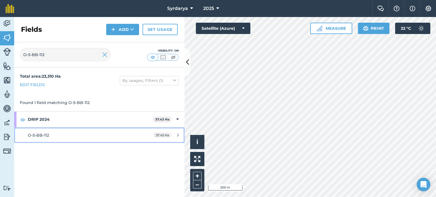
click at [52, 130] on link "O-5-BB-112 37.43 Ha" at bounding box center [99, 135] width 170 height 15
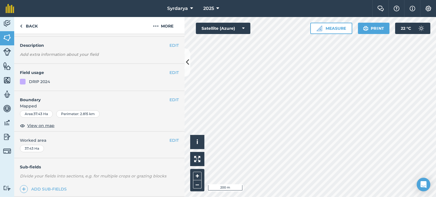
scroll to position [85, 0]
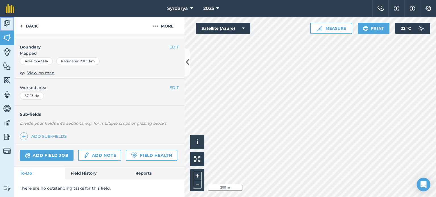
click at [6, 17] on link "Activity" at bounding box center [7, 24] width 14 height 14
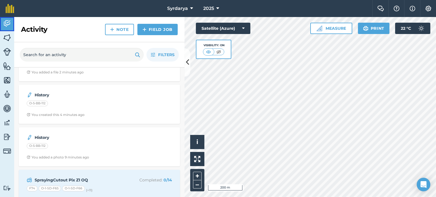
scroll to position [28, 0]
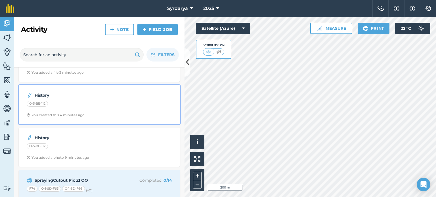
click at [66, 111] on div "History O-5-BB-112 You created this 4 minutes ago" at bounding box center [99, 104] width 154 height 32
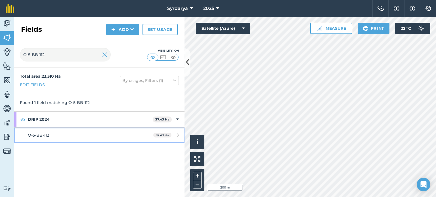
click at [50, 134] on div "O-5-BB-112" at bounding box center [81, 135] width 107 height 6
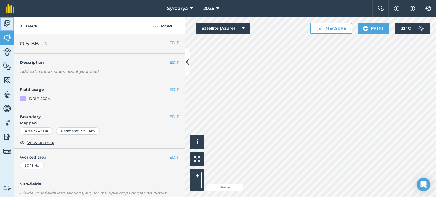
click at [10, 26] on img at bounding box center [7, 23] width 8 height 9
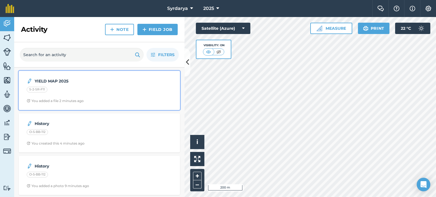
click at [28, 81] on img at bounding box center [30, 81] width 6 height 7
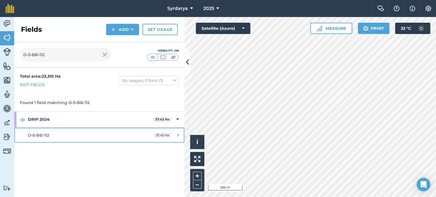
click at [39, 138] on link "O-5-BB-112 37.43 Ha" at bounding box center [99, 135] width 170 height 15
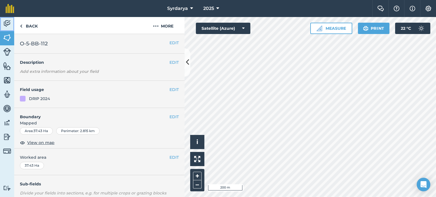
click at [10, 26] on img at bounding box center [7, 23] width 8 height 9
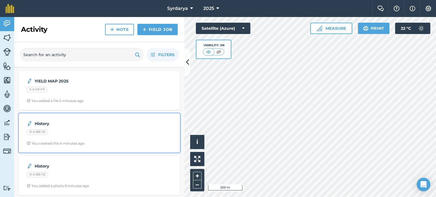
click at [35, 123] on strong "History" at bounding box center [80, 124] width 90 height 6
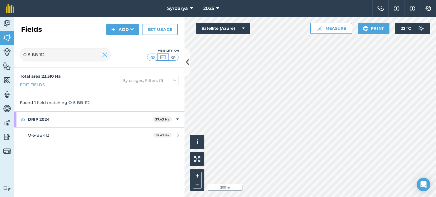
click at [162, 56] on img at bounding box center [162, 57] width 7 height 6
click at [154, 56] on img at bounding box center [152, 57] width 7 height 6
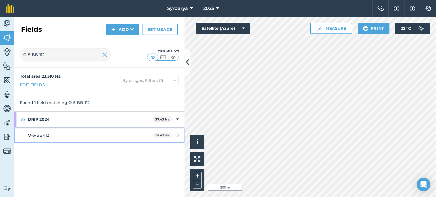
click at [58, 135] on div "O-5-BB-112" at bounding box center [81, 135] width 107 height 6
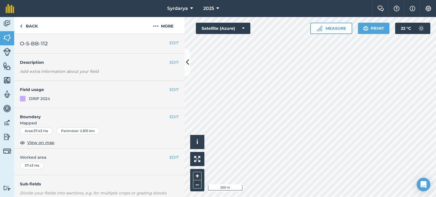
scroll to position [85, 0]
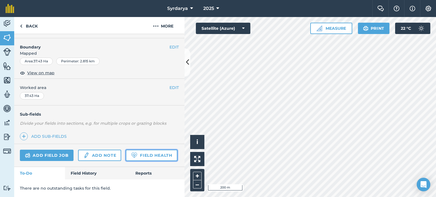
click at [126, 156] on link "Field Health" at bounding box center [151, 155] width 51 height 11
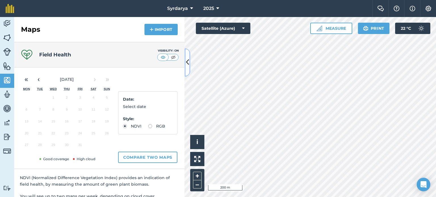
click at [188, 60] on icon at bounding box center [187, 63] width 3 height 10
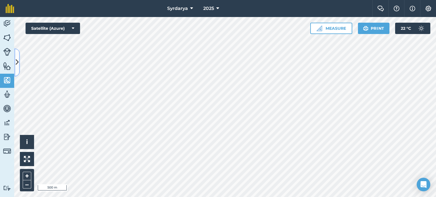
click at [18, 63] on icon at bounding box center [17, 63] width 3 height 10
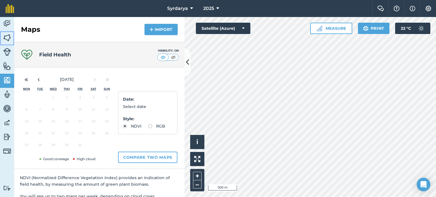
click at [9, 36] on img at bounding box center [7, 37] width 8 height 9
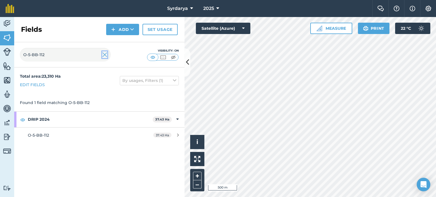
click at [102, 54] on img at bounding box center [104, 54] width 5 height 7
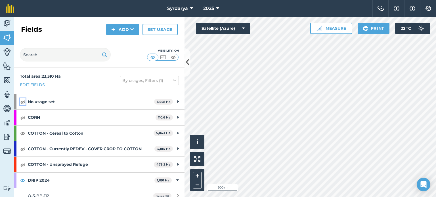
click at [24, 103] on img at bounding box center [22, 101] width 5 height 7
click at [24, 114] on img at bounding box center [22, 117] width 5 height 7
click at [20, 133] on img at bounding box center [22, 133] width 5 height 7
click at [24, 147] on img at bounding box center [22, 148] width 5 height 7
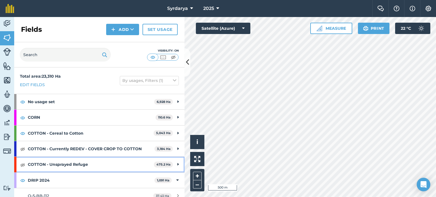
click at [24, 158] on div "COTTON - Unsprayed Refuge 475.2 Ha" at bounding box center [99, 164] width 170 height 15
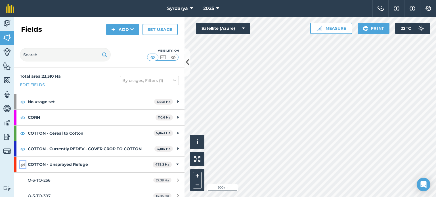
click at [24, 165] on img at bounding box center [22, 164] width 5 height 7
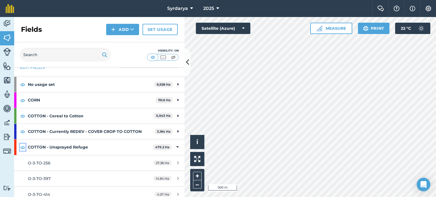
scroll to position [57, 0]
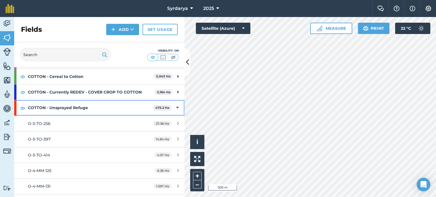
click at [174, 106] on div "COTTON - Unsprayed Refuge 475.2 Ha" at bounding box center [99, 107] width 170 height 15
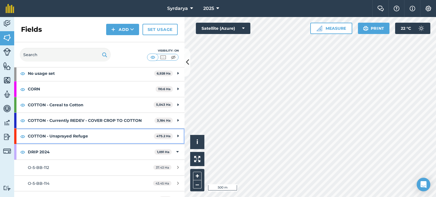
scroll to position [28, 0]
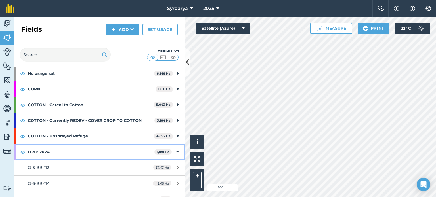
click at [171, 152] on div "DRIP 2024 1,091 Ha" at bounding box center [99, 151] width 170 height 15
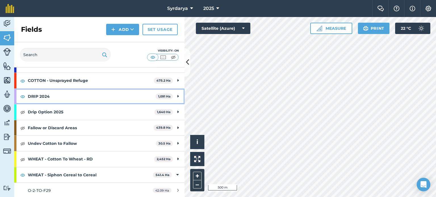
scroll to position [85, 0]
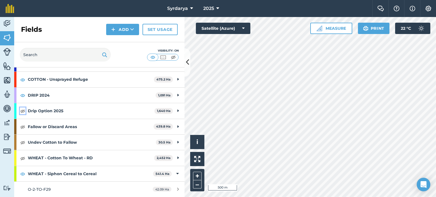
drag, startPoint x: 21, startPoint y: 110, endPoint x: 22, endPoint y: 132, distance: 22.1
click at [22, 110] on img at bounding box center [22, 110] width 5 height 7
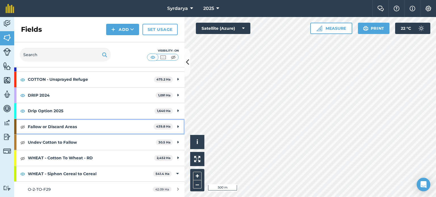
click at [22, 132] on div "Fallow or Discard Areas 439.8 Ha" at bounding box center [99, 126] width 170 height 15
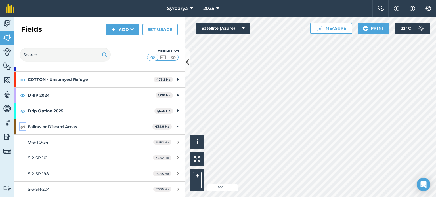
click at [22, 127] on img at bounding box center [22, 126] width 5 height 7
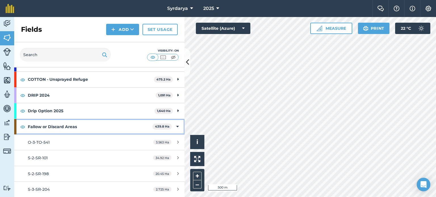
click at [176, 126] on icon at bounding box center [177, 127] width 3 height 6
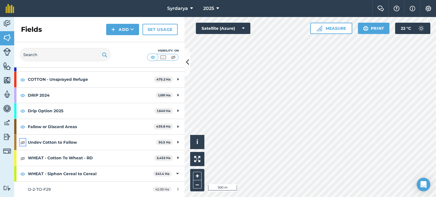
click at [21, 142] on img at bounding box center [22, 142] width 5 height 7
click at [24, 155] on img at bounding box center [22, 158] width 5 height 7
click at [21, 159] on img at bounding box center [22, 158] width 5 height 7
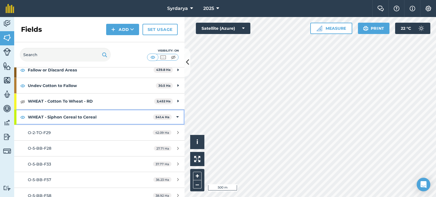
click at [174, 115] on div "WHEAT - Siphon Cereal to Cereal 541.4 Ha" at bounding box center [99, 116] width 170 height 15
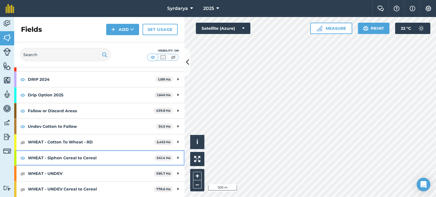
scroll to position [100, 0]
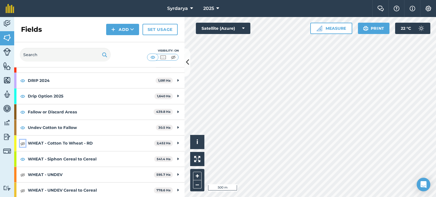
drag, startPoint x: 22, startPoint y: 142, endPoint x: 25, endPoint y: 168, distance: 26.2
click at [23, 142] on img at bounding box center [22, 143] width 5 height 7
drag, startPoint x: 24, startPoint y: 173, endPoint x: 49, endPoint y: 166, distance: 25.6
click at [24, 173] on img at bounding box center [22, 174] width 5 height 7
click at [22, 188] on img at bounding box center [22, 190] width 5 height 7
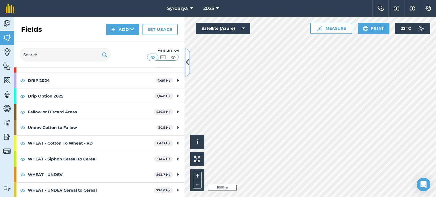
click at [190, 64] on button at bounding box center [187, 62] width 6 height 28
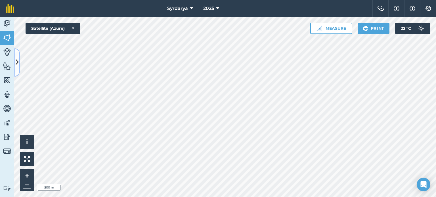
click at [18, 61] on icon at bounding box center [17, 63] width 3 height 10
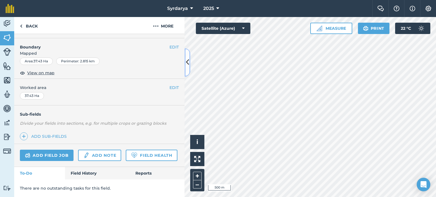
scroll to position [85, 0]
click at [126, 157] on link "Field Health" at bounding box center [151, 155] width 51 height 11
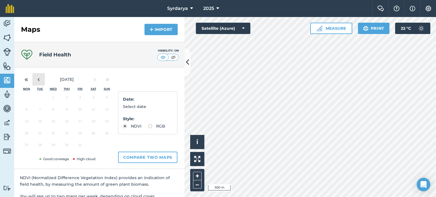
click at [37, 77] on button "‹" at bounding box center [38, 79] width 12 height 12
click at [68, 136] on button "25" at bounding box center [66, 135] width 13 height 12
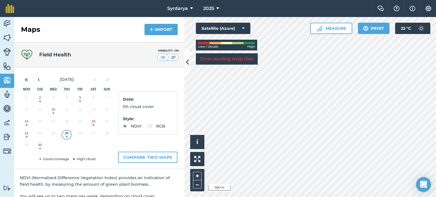
click at [421, 184] on icon "Open Intercom Messenger" at bounding box center [423, 184] width 7 height 7
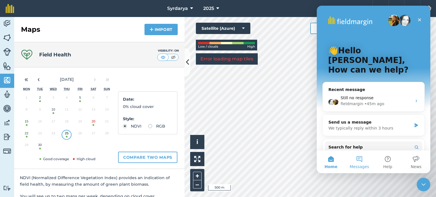
click at [354, 165] on span "Messages" at bounding box center [359, 167] width 20 height 4
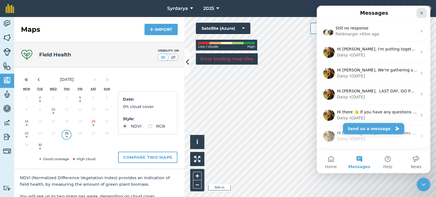
click at [421, 13] on icon "Close" at bounding box center [421, 13] width 3 height 3
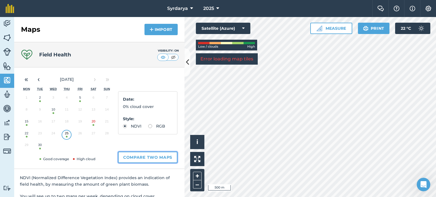
click at [162, 157] on button "Compare two maps" at bounding box center [147, 157] width 59 height 11
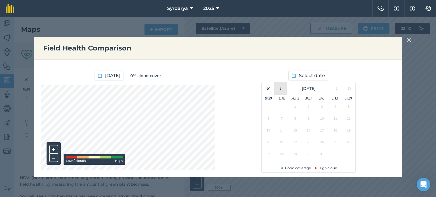
click at [283, 89] on button "‹" at bounding box center [280, 88] width 12 height 12
click at [296, 120] on button "10" at bounding box center [294, 120] width 13 height 12
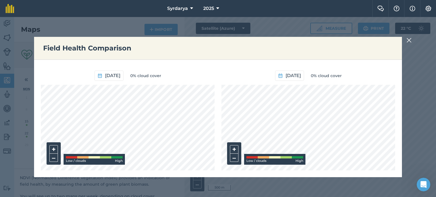
click at [410, 41] on img at bounding box center [408, 40] width 5 height 7
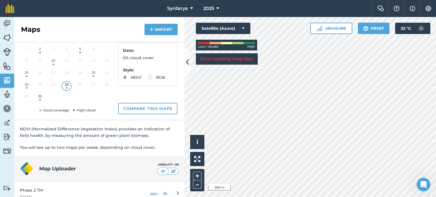
scroll to position [80, 0]
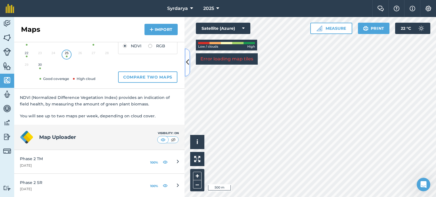
click at [187, 63] on icon at bounding box center [187, 63] width 3 height 10
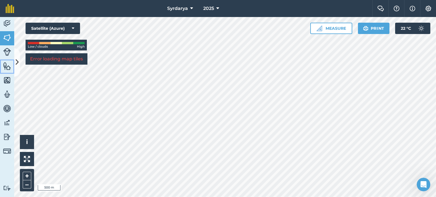
click at [12, 68] on link "Features" at bounding box center [7, 67] width 14 height 14
click at [18, 66] on icon at bounding box center [17, 63] width 3 height 10
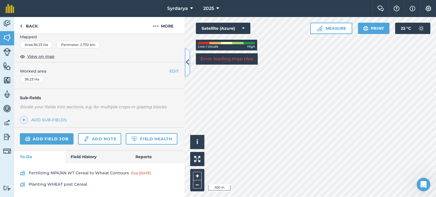
scroll to position [101, 0]
click at [108, 133] on link "Add note" at bounding box center [99, 138] width 43 height 11
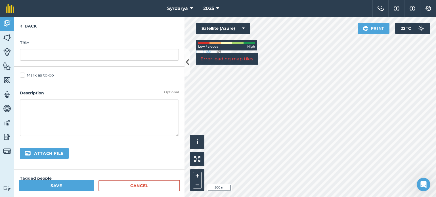
drag, startPoint x: 31, startPoint y: 104, endPoint x: 59, endPoint y: 134, distance: 40.3
click at [59, 134] on textarea at bounding box center [99, 117] width 159 height 37
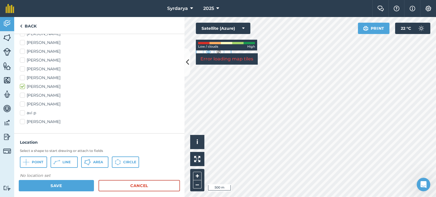
scroll to position [284, 0]
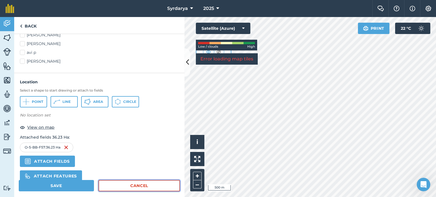
click at [141, 184] on link "Cancel" at bounding box center [138, 185] width 81 height 11
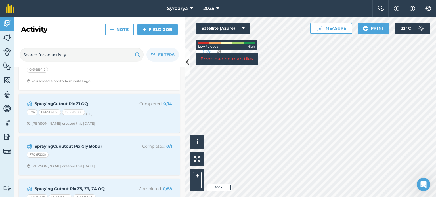
scroll to position [85, 0]
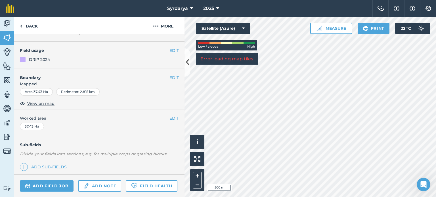
scroll to position [85, 0]
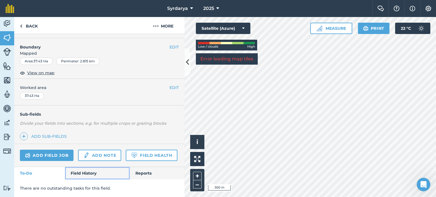
click at [84, 174] on link "Field History" at bounding box center [97, 173] width 64 height 12
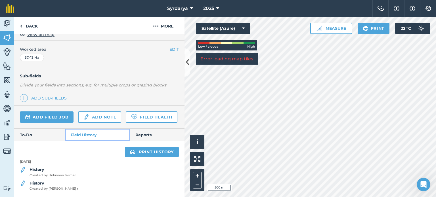
scroll to position [123, 0]
click at [143, 133] on link "Reports" at bounding box center [157, 135] width 55 height 12
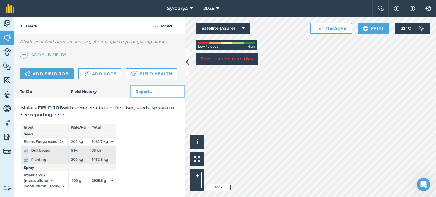
scroll to position [166, 0]
click at [8, 37] on img at bounding box center [7, 37] width 8 height 9
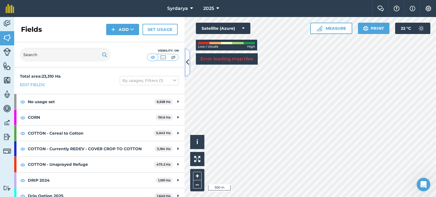
click at [188, 64] on icon at bounding box center [187, 63] width 3 height 10
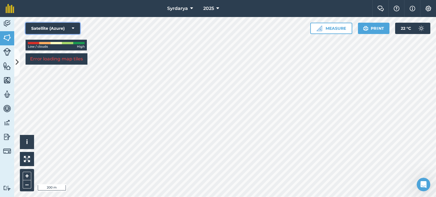
click at [73, 28] on icon at bounding box center [73, 29] width 3 height 6
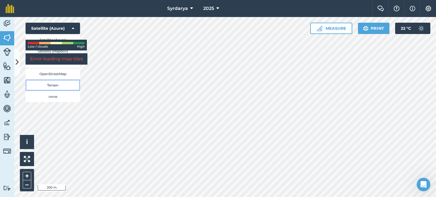
click at [57, 85] on button "Terrain" at bounding box center [53, 84] width 54 height 11
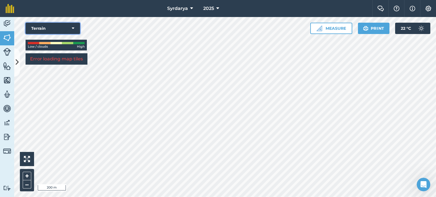
click at [72, 25] on button "Terrain" at bounding box center [53, 28] width 54 height 11
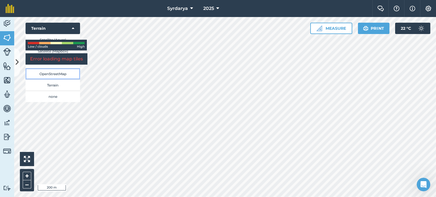
click at [60, 77] on button "OpenStreetMap" at bounding box center [53, 73] width 54 height 11
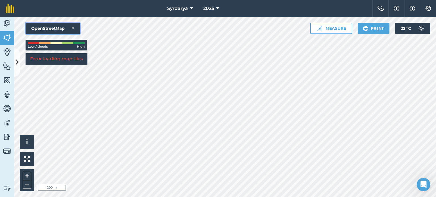
click at [67, 31] on button "OpenStreetMap" at bounding box center [53, 28] width 54 height 11
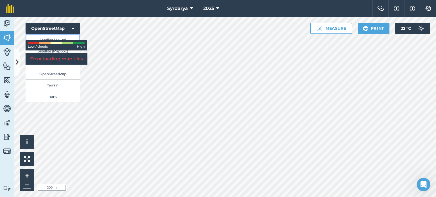
click at [56, 38] on button "Satellite (Azure)" at bounding box center [53, 39] width 54 height 11
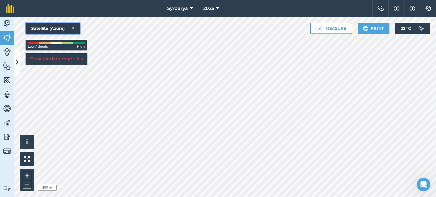
click at [75, 29] on button "Satellite (Azure)" at bounding box center [53, 28] width 54 height 11
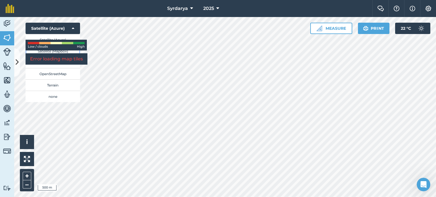
click at [67, 51] on button "Satellite (Mapbox)" at bounding box center [53, 50] width 54 height 11
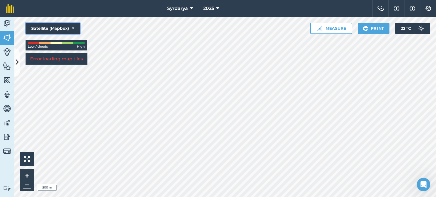
click at [72, 26] on icon at bounding box center [73, 29] width 3 height 6
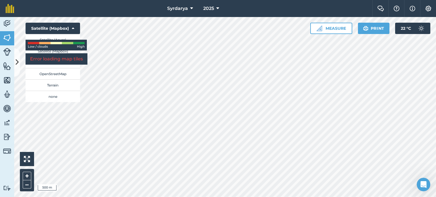
click at [65, 61] on p "Error loading map tiles" at bounding box center [56, 59] width 53 height 7
click at [56, 65] on button "Road map (Azure)" at bounding box center [53, 62] width 54 height 11
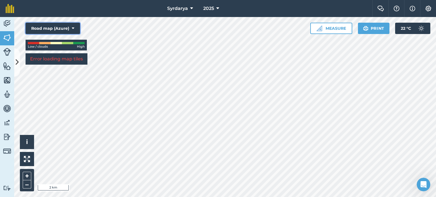
click at [77, 29] on button "Road map (Azure)" at bounding box center [53, 28] width 54 height 11
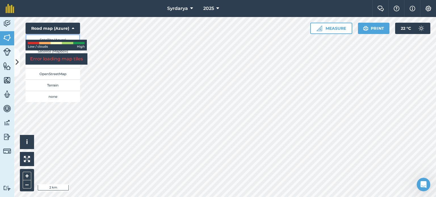
click at [65, 37] on button "Satellite (Azure)" at bounding box center [53, 39] width 54 height 11
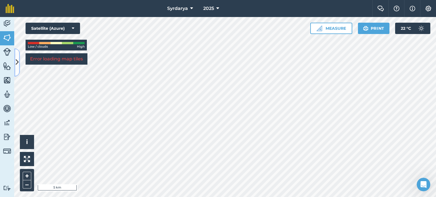
click at [17, 70] on button at bounding box center [17, 62] width 6 height 28
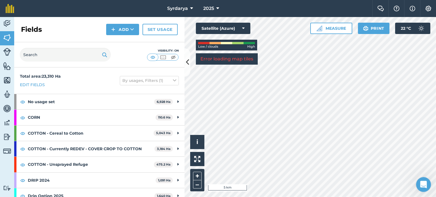
click at [419, 183] on icon "Open Intercom Messenger" at bounding box center [422, 183] width 9 height 9
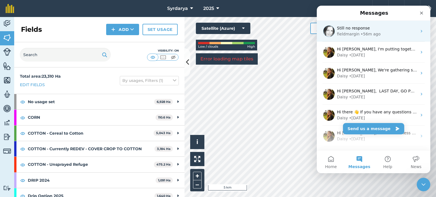
click at [385, 32] on div "fieldmargin • 56m ago" at bounding box center [377, 34] width 80 height 6
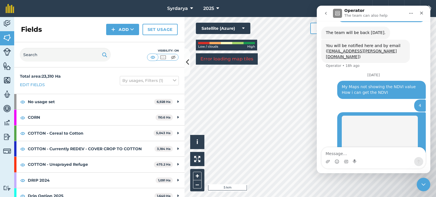
scroll to position [235, 0]
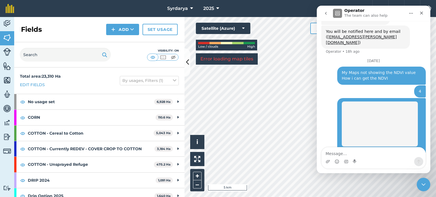
click at [327, 12] on icon "go back" at bounding box center [325, 13] width 5 height 5
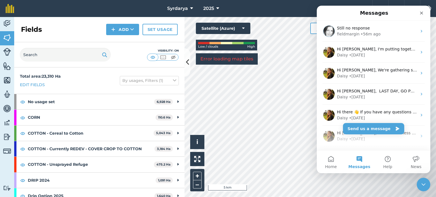
scroll to position [0, 0]
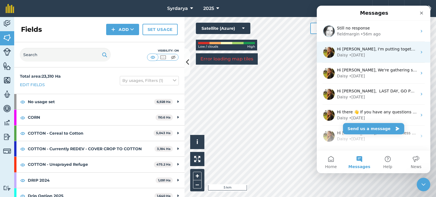
click at [329, 52] on img "Intercom messenger" at bounding box center [328, 52] width 11 height 11
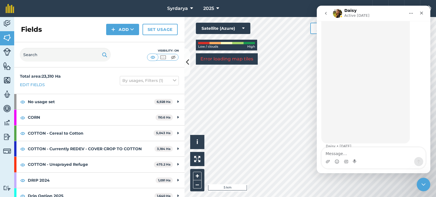
scroll to position [469, 0]
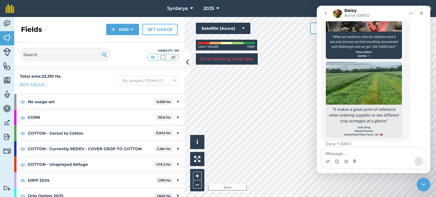
click at [329, 13] on button "go back" at bounding box center [325, 13] width 11 height 11
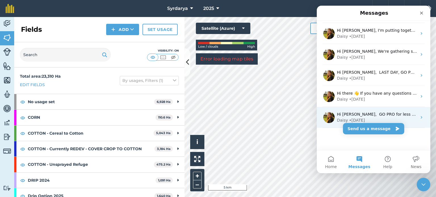
scroll to position [0, 0]
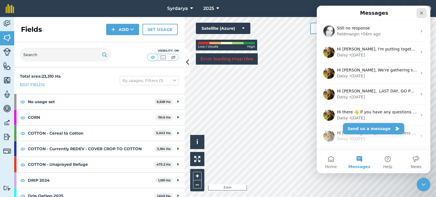
drag, startPoint x: 422, startPoint y: 13, endPoint x: 693, endPoint y: 38, distance: 272.6
click at [422, 13] on icon "Close" at bounding box center [421, 13] width 5 height 5
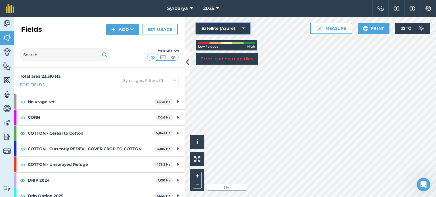
click at [240, 25] on button "Satellite (Azure)" at bounding box center [223, 28] width 54 height 11
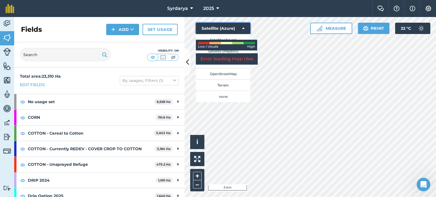
click at [237, 29] on button "Satellite (Azure)" at bounding box center [223, 28] width 54 height 11
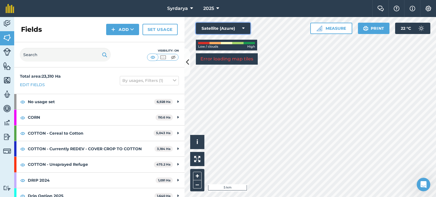
click at [237, 29] on button "Satellite (Azure)" at bounding box center [223, 28] width 54 height 11
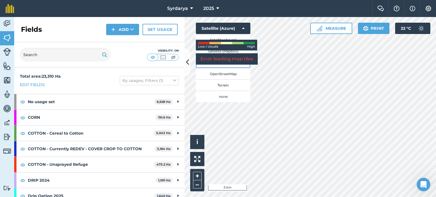
click at [235, 66] on button "Road map (Azure)" at bounding box center [223, 62] width 54 height 11
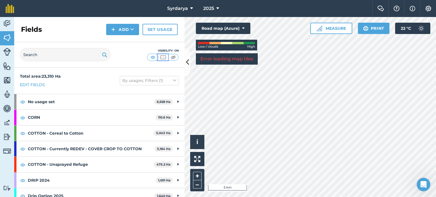
click at [162, 58] on img at bounding box center [162, 57] width 7 height 6
click at [153, 55] on img at bounding box center [152, 57] width 7 height 6
click at [175, 55] on img at bounding box center [173, 57] width 7 height 6
click at [153, 56] on img at bounding box center [152, 57] width 7 height 6
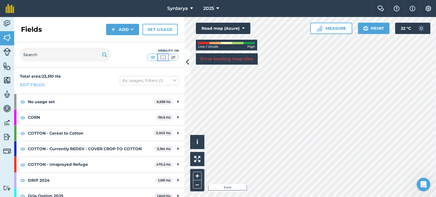
click at [163, 56] on img at bounding box center [162, 57] width 7 height 6
